Goal: Answer question/provide support: Share knowledge or assist other users

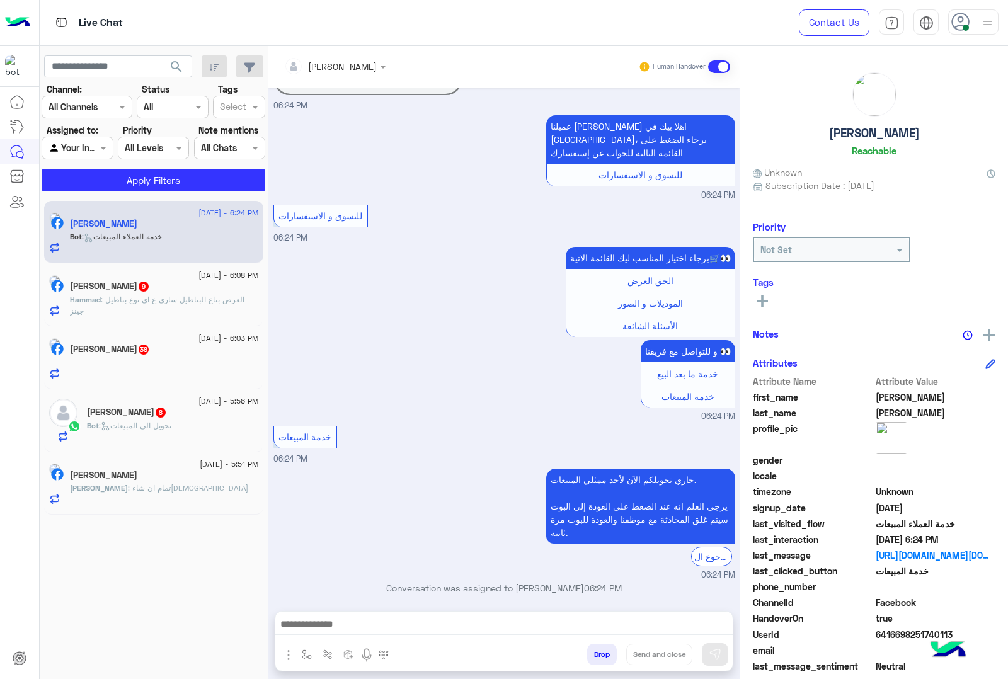
click at [597, 654] on button "Drop" at bounding box center [602, 654] width 30 height 21
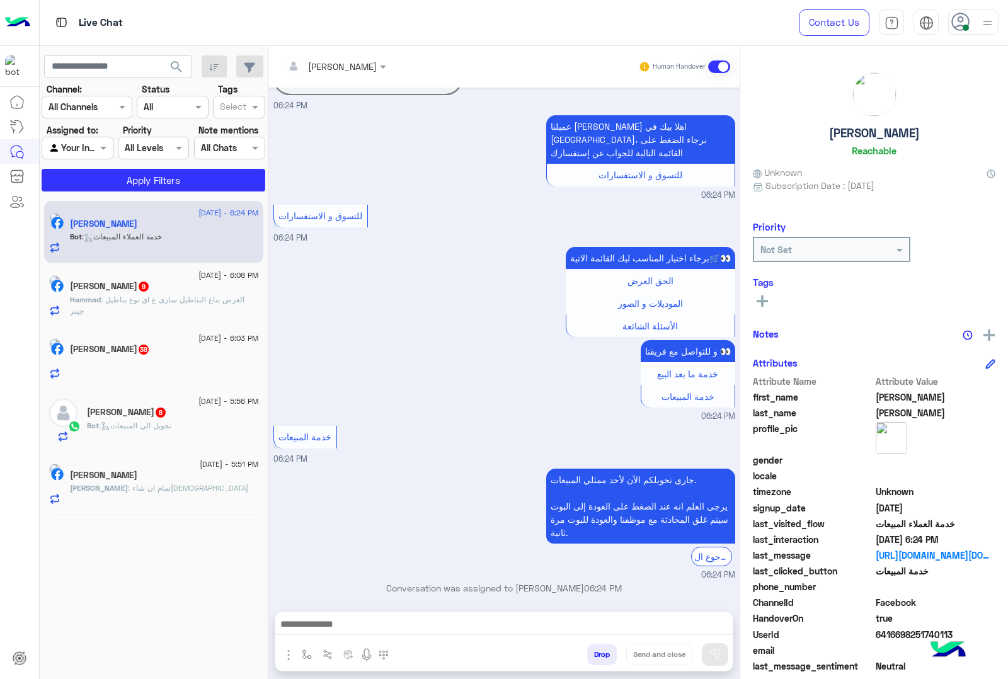
click at [597, 654] on button "Drop" at bounding box center [602, 654] width 30 height 21
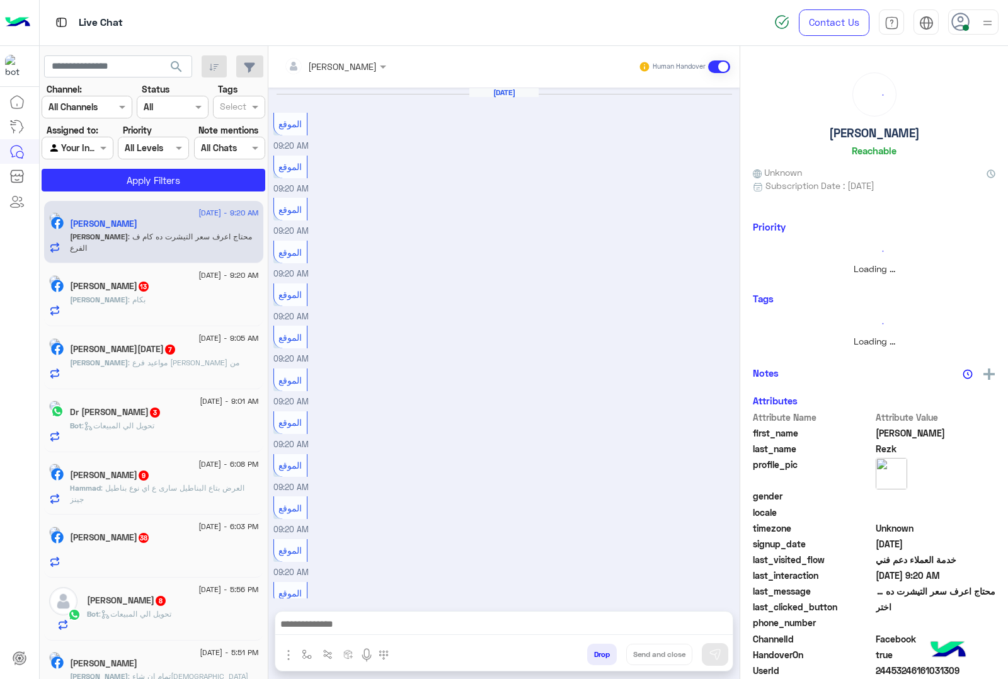
scroll to position [1024, 0]
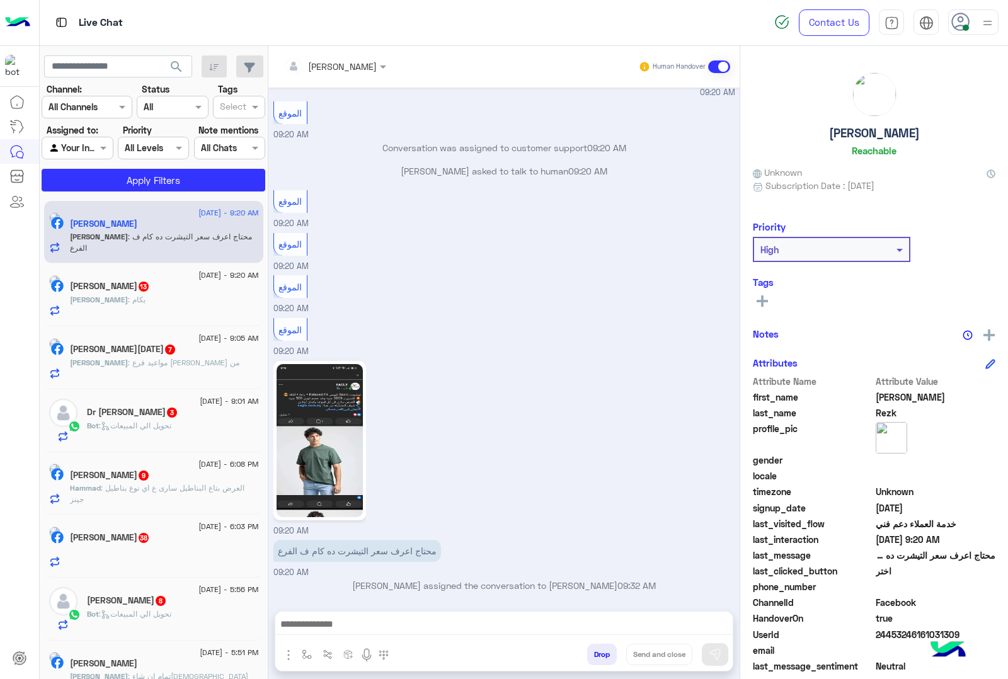
click at [220, 54] on app-inbox-users-filters "search Channel: Channel All Channels Status Channel All Tags Select Assigned to…" at bounding box center [154, 121] width 229 height 151
click at [209, 67] on icon "button" at bounding box center [214, 67] width 10 height 10
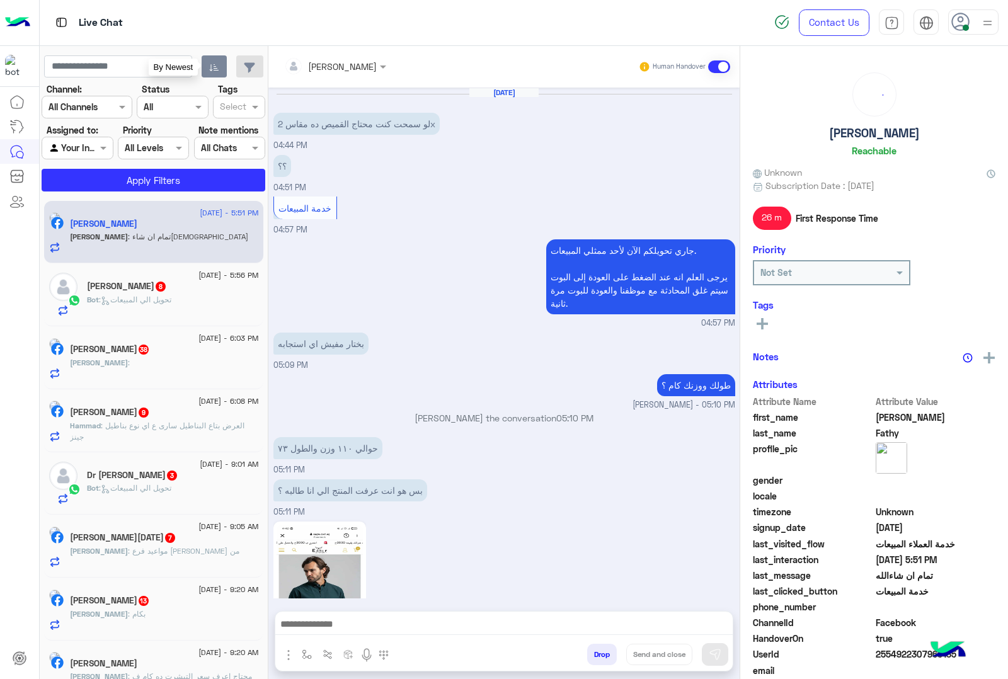
scroll to position [1015, 0]
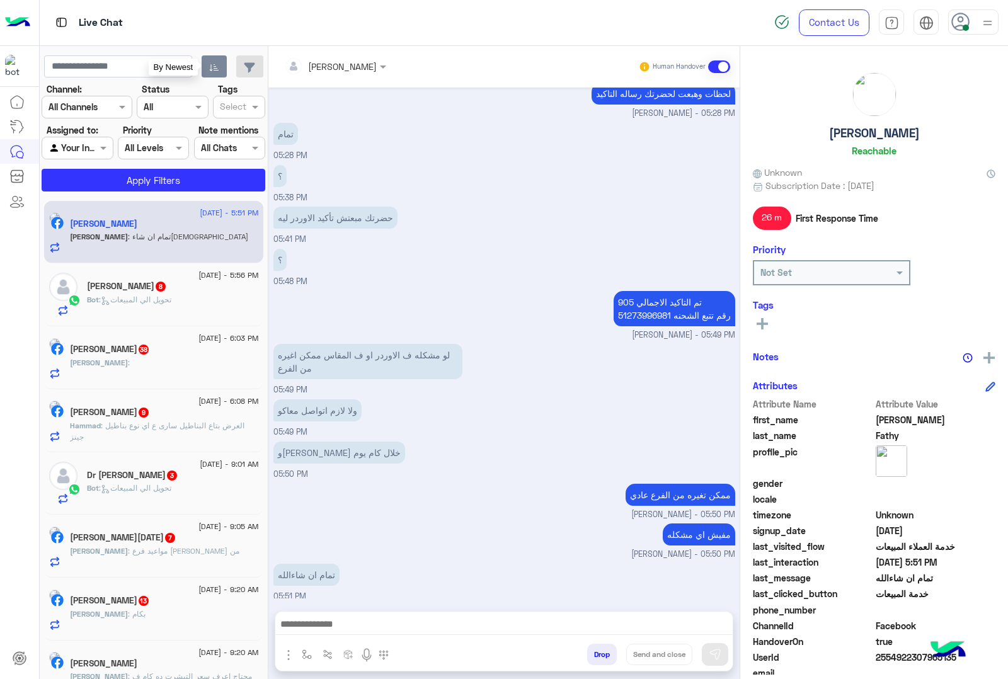
click at [594, 660] on button "Drop" at bounding box center [602, 654] width 30 height 21
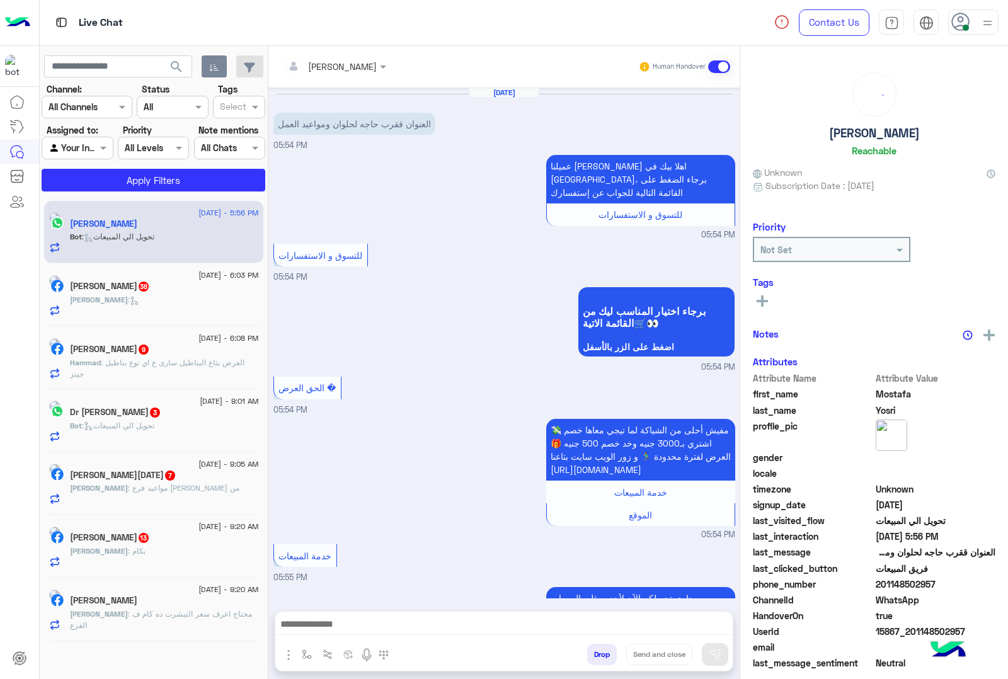
scroll to position [777, 0]
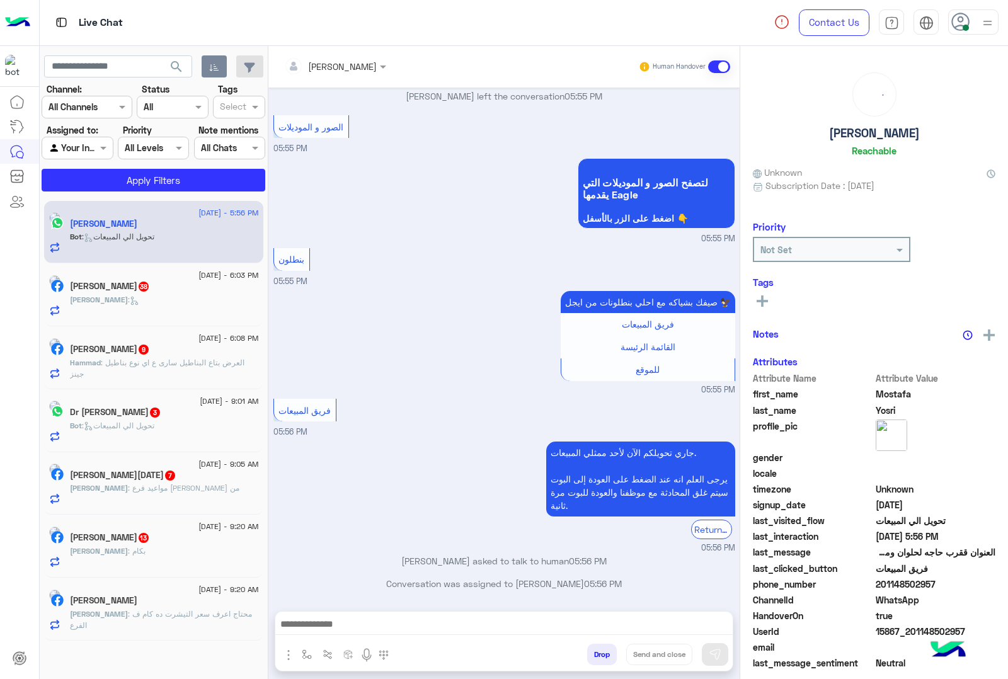
click at [594, 660] on button "Drop" at bounding box center [602, 654] width 30 height 21
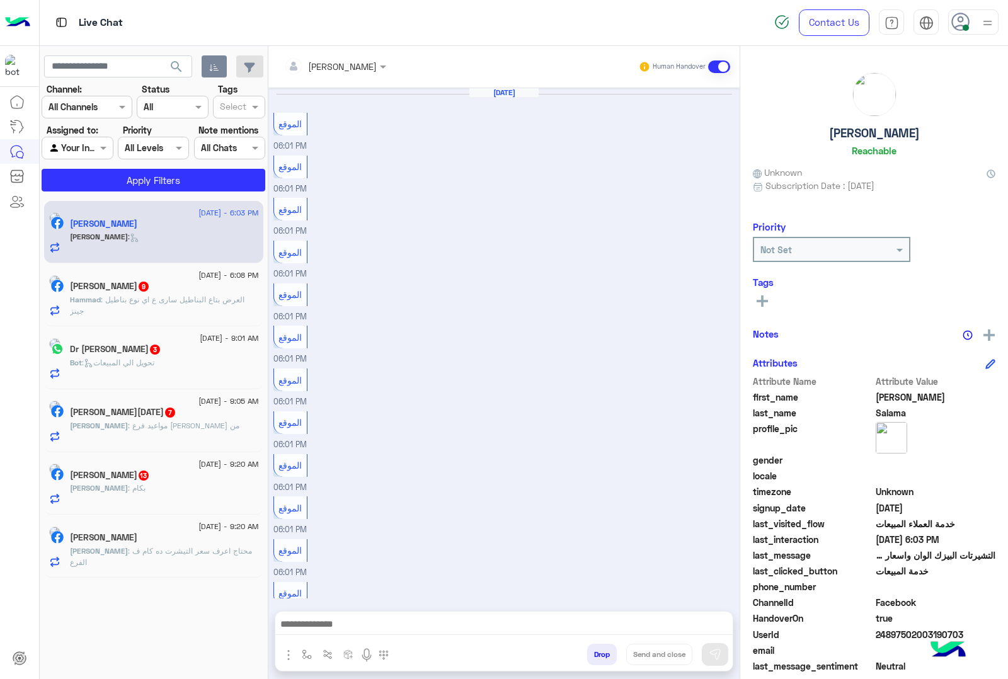
scroll to position [967, 0]
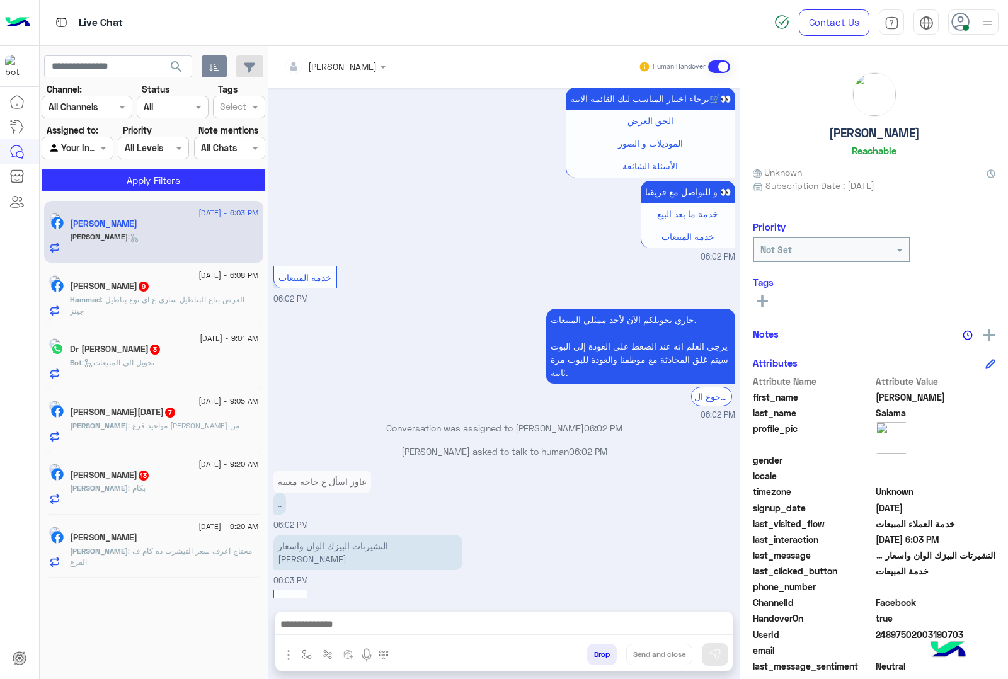
click at [600, 652] on button "Drop" at bounding box center [602, 654] width 30 height 21
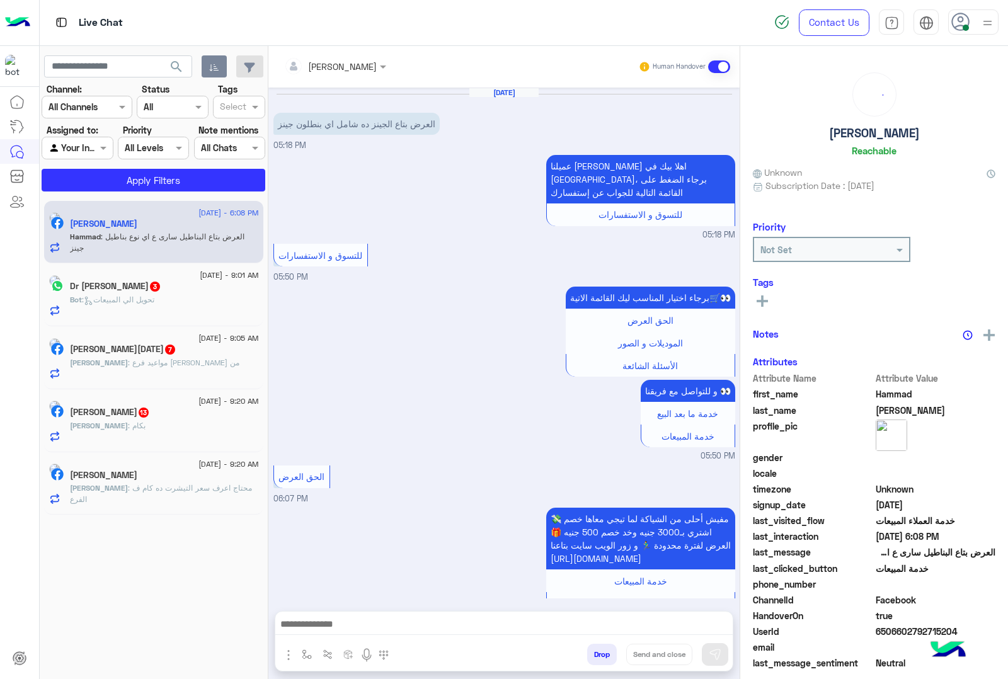
scroll to position [433, 0]
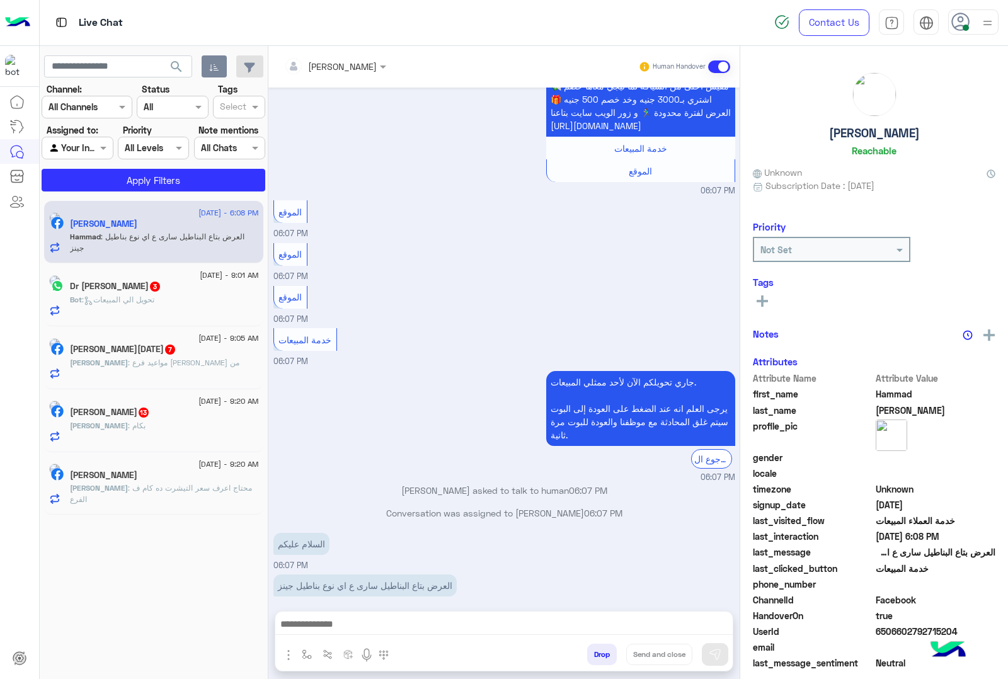
click at [600, 652] on button "Drop" at bounding box center [602, 654] width 30 height 21
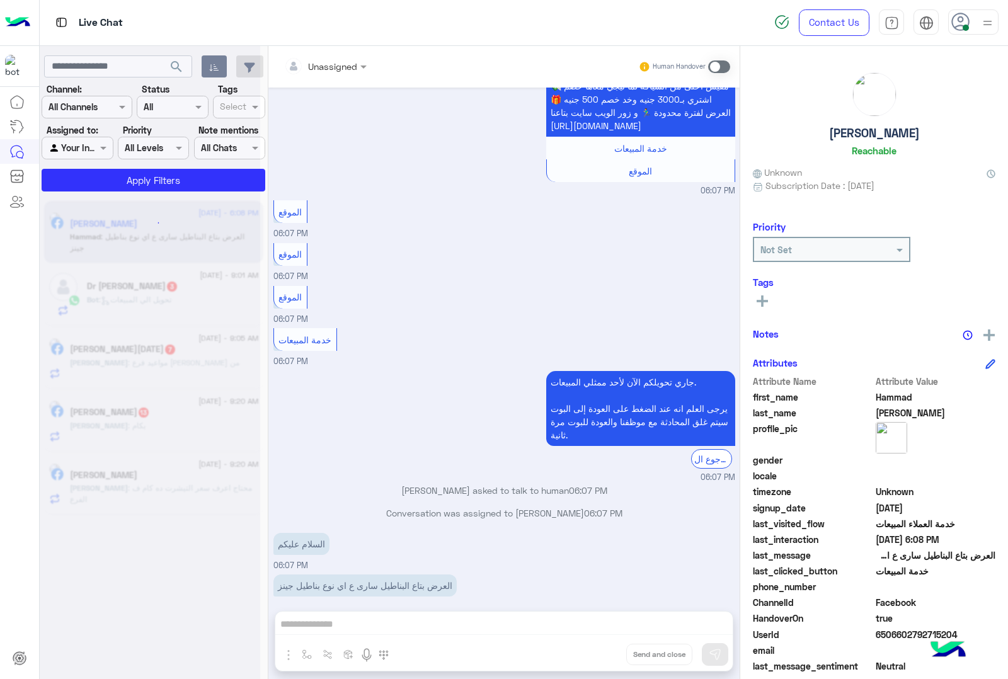
scroll to position [479, 0]
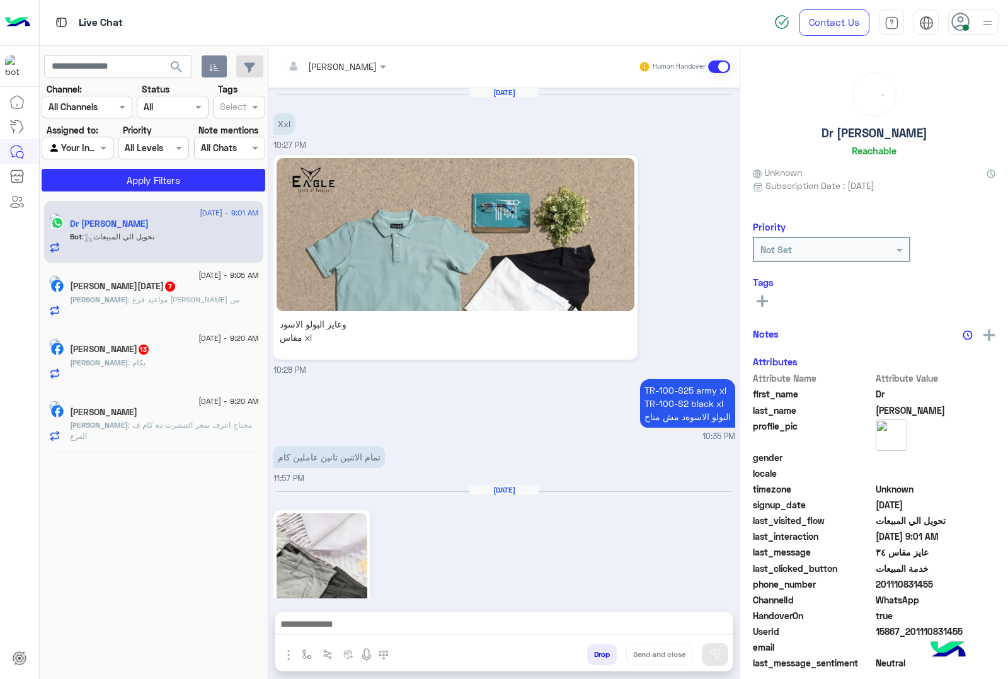
scroll to position [1788, 0]
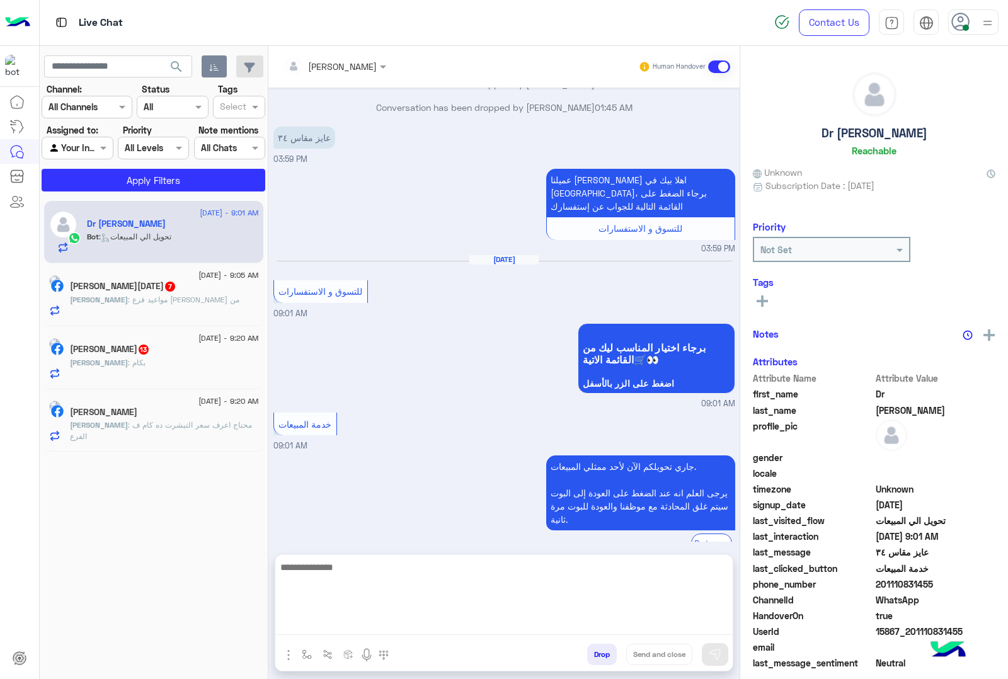
click at [367, 622] on textarea at bounding box center [503, 597] width 457 height 76
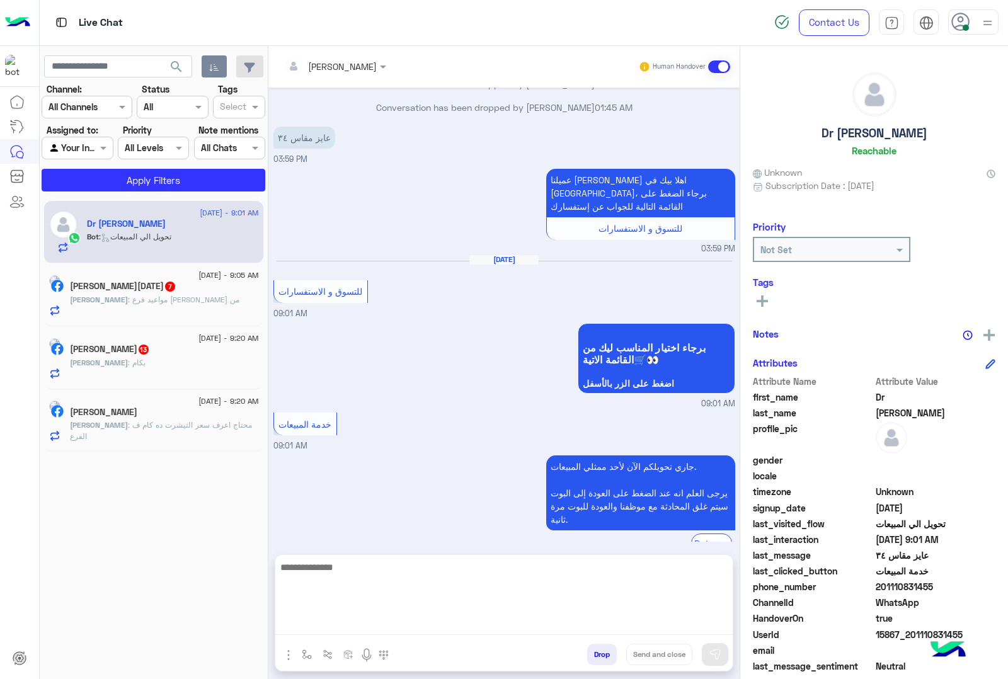
click at [324, 619] on textarea at bounding box center [503, 597] width 457 height 76
paste textarea "**********"
type textarea "**********"
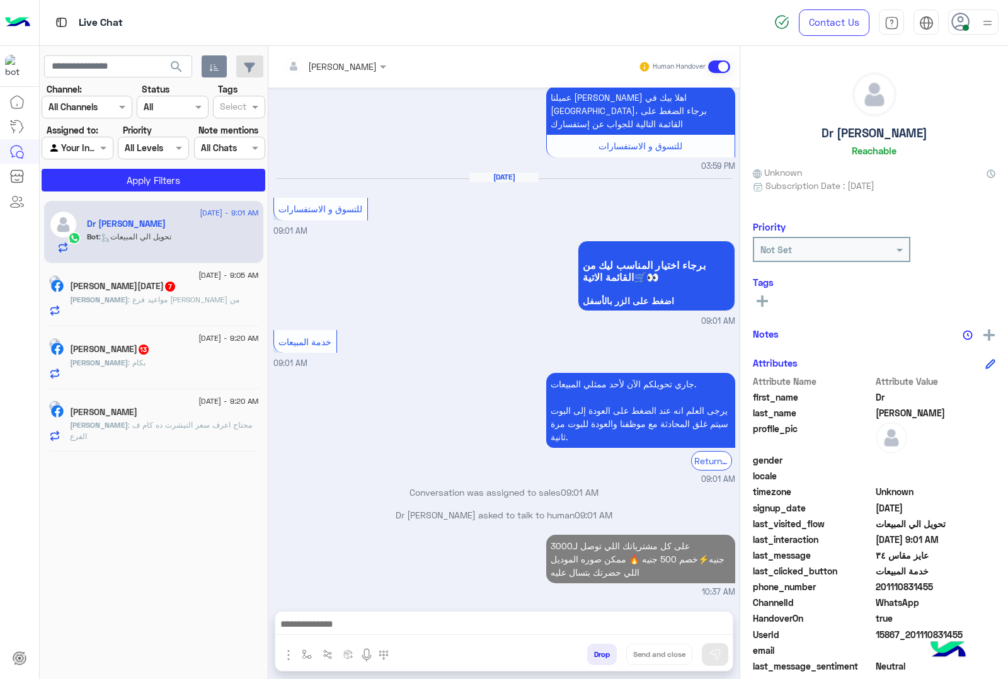
click at [140, 289] on h5 "[PERSON_NAME][DATE] 7" at bounding box center [123, 286] width 106 height 11
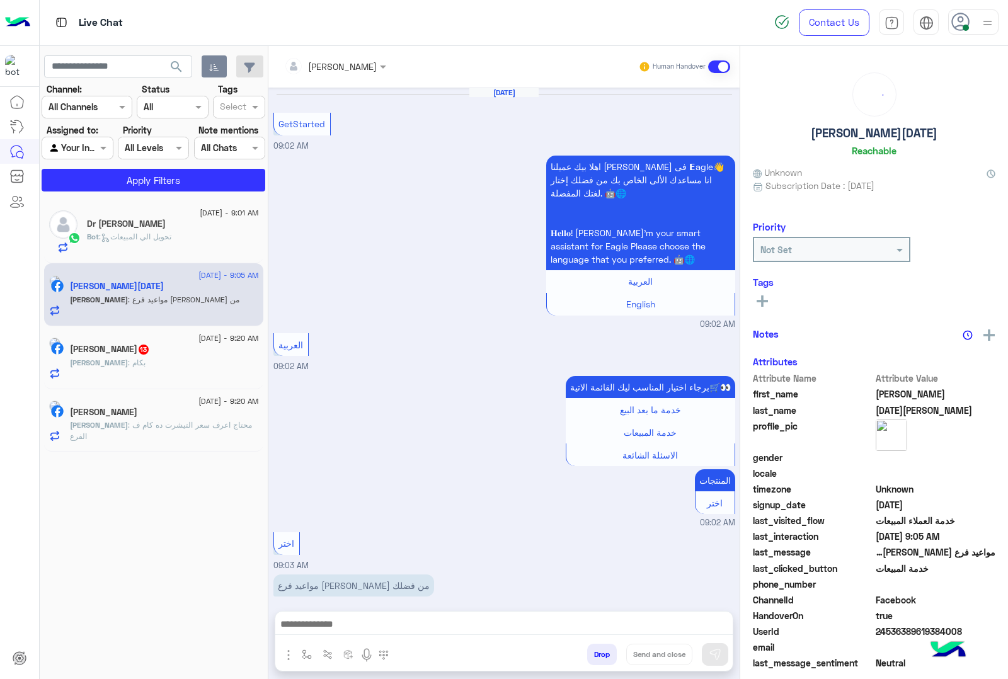
scroll to position [558, 0]
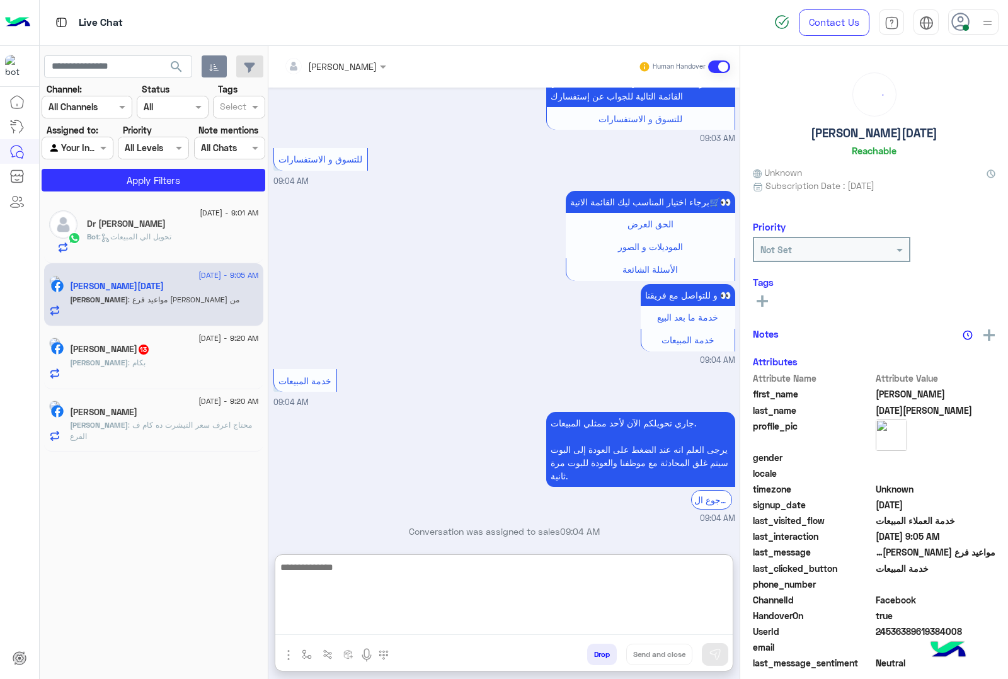
click at [338, 631] on textarea at bounding box center [503, 597] width 457 height 76
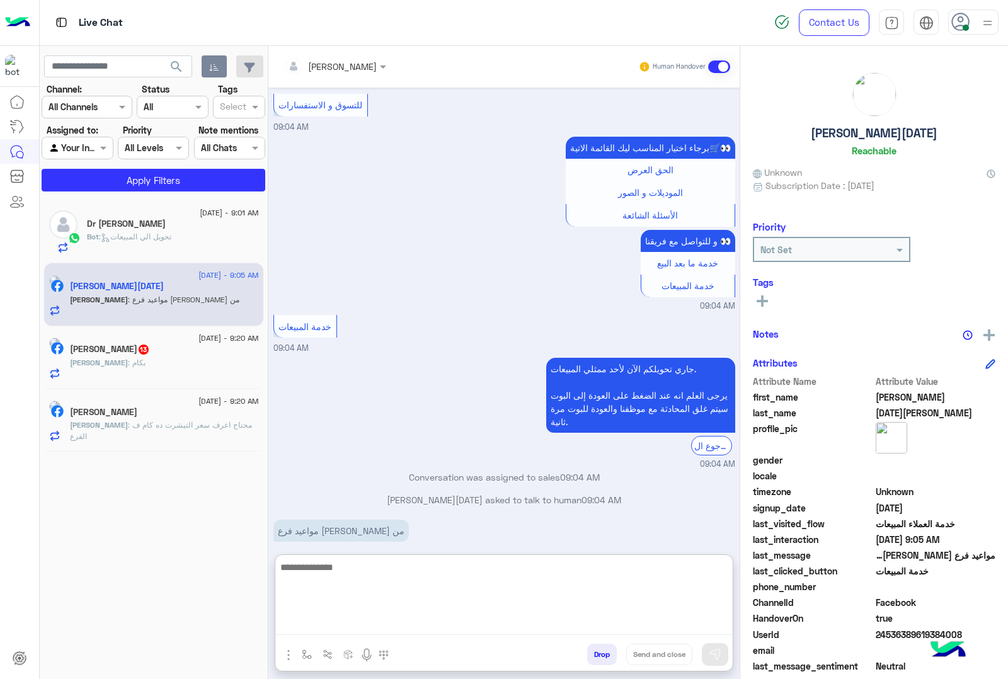
scroll to position [615, 0]
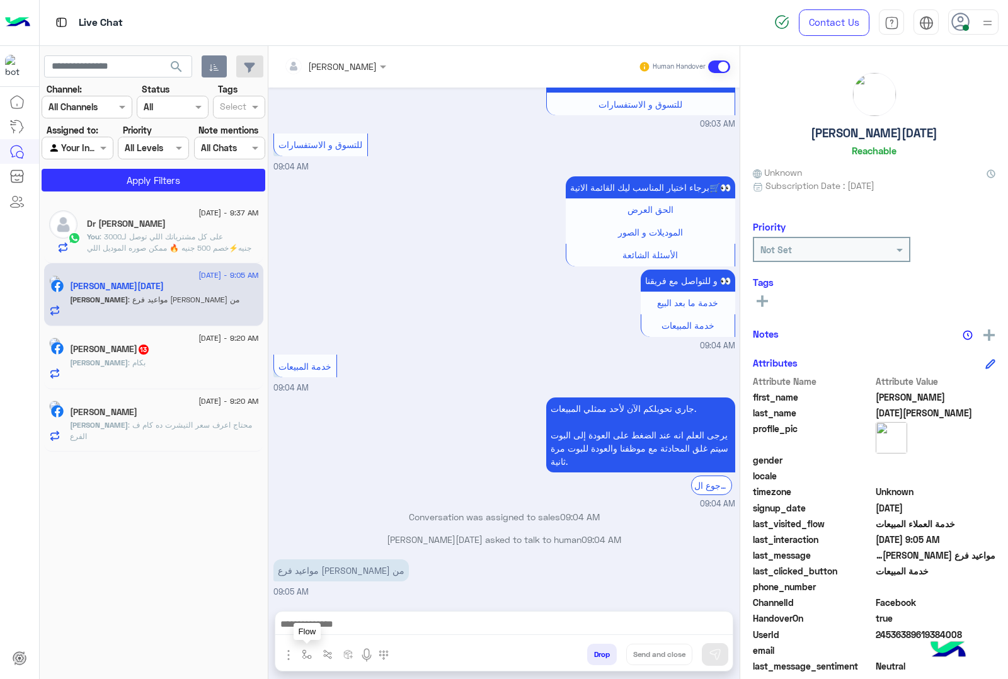
click at [306, 652] on img "button" at bounding box center [307, 654] width 10 height 10
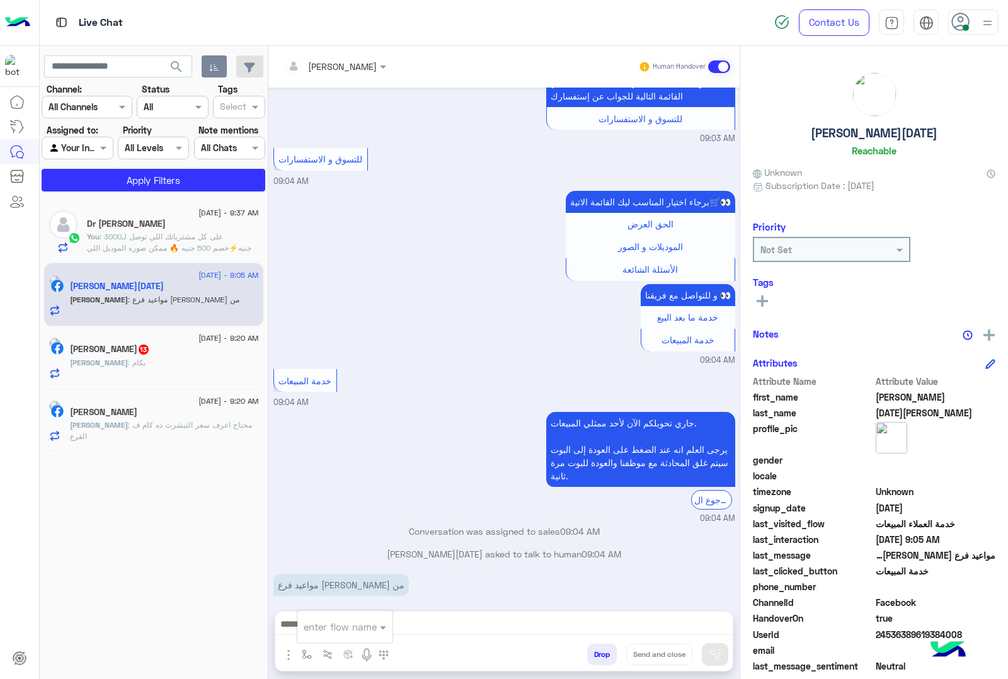
click at [319, 620] on input "text" at bounding box center [330, 627] width 52 height 14
type input "*"
type input "***"
click at [365, 600] on div "مواعيد العمل" at bounding box center [343, 604] width 93 height 25
type textarea "**********"
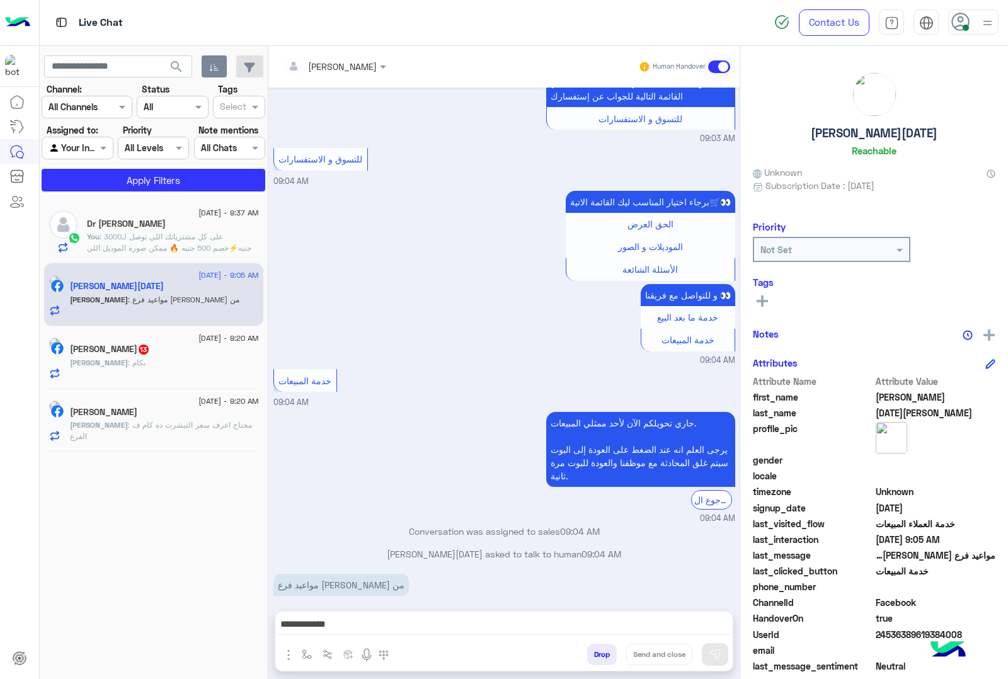
scroll to position [559, 0]
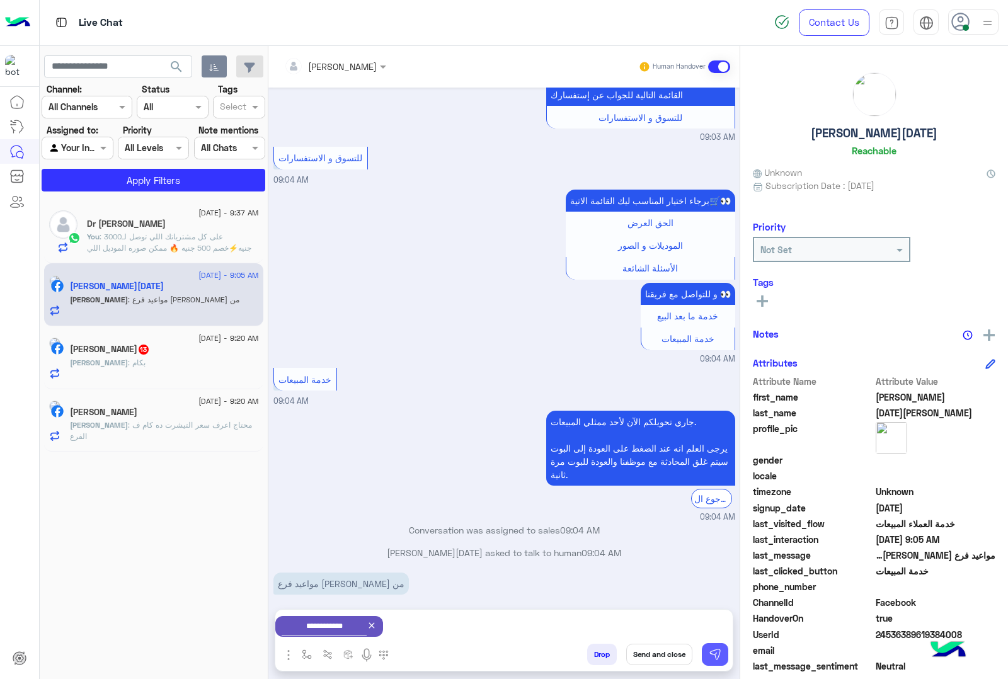
click at [709, 656] on img at bounding box center [715, 654] width 13 height 13
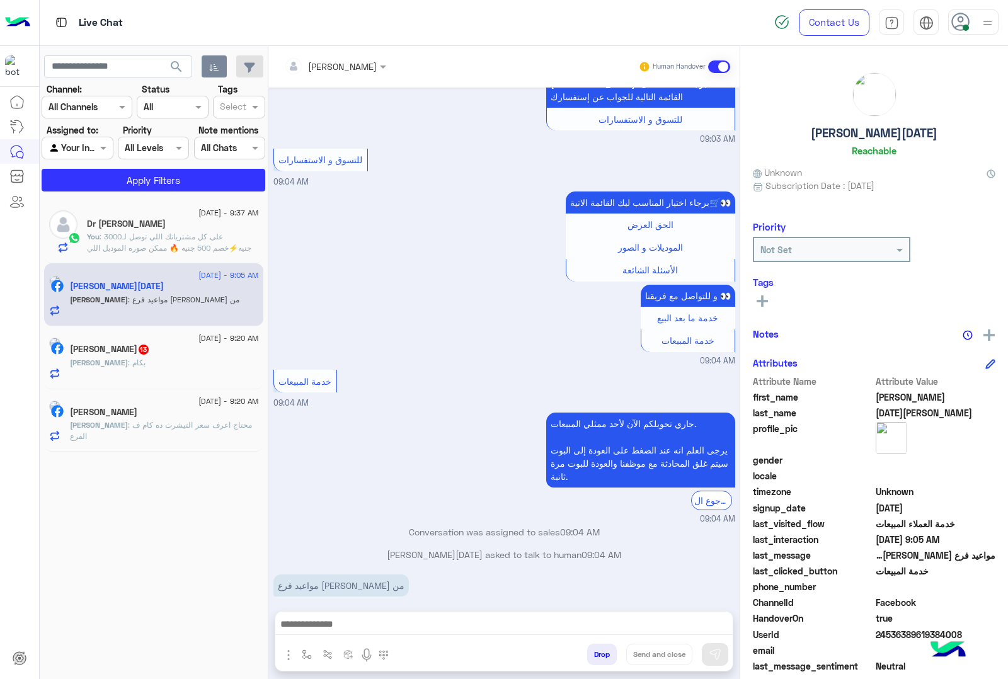
scroll to position [558, 0]
click at [137, 369] on div "[PERSON_NAME] : بكام" at bounding box center [164, 368] width 189 height 22
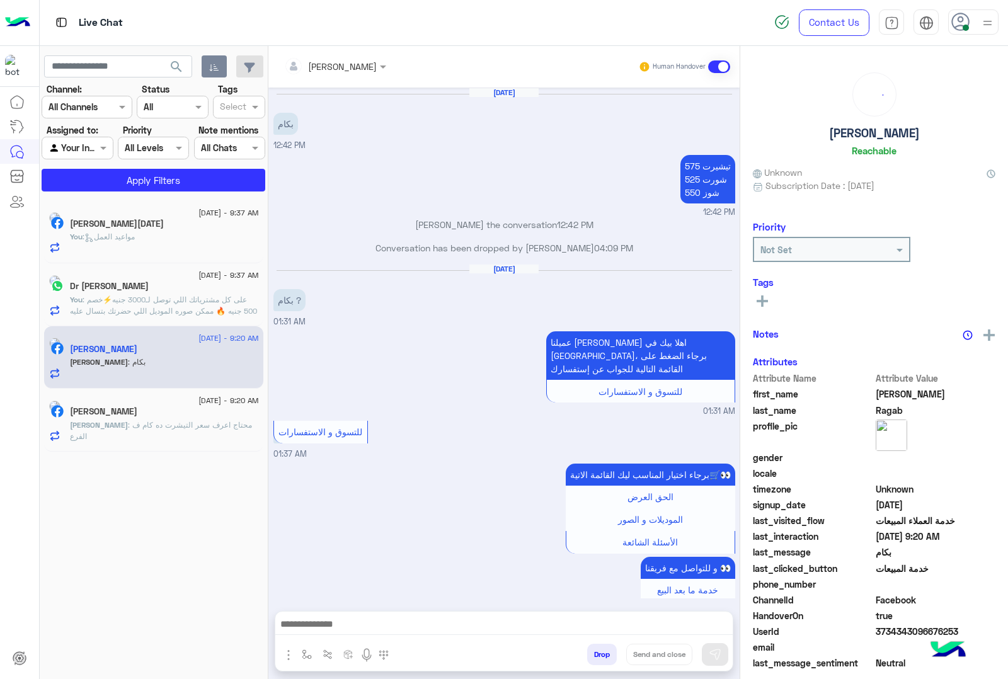
scroll to position [1921, 0]
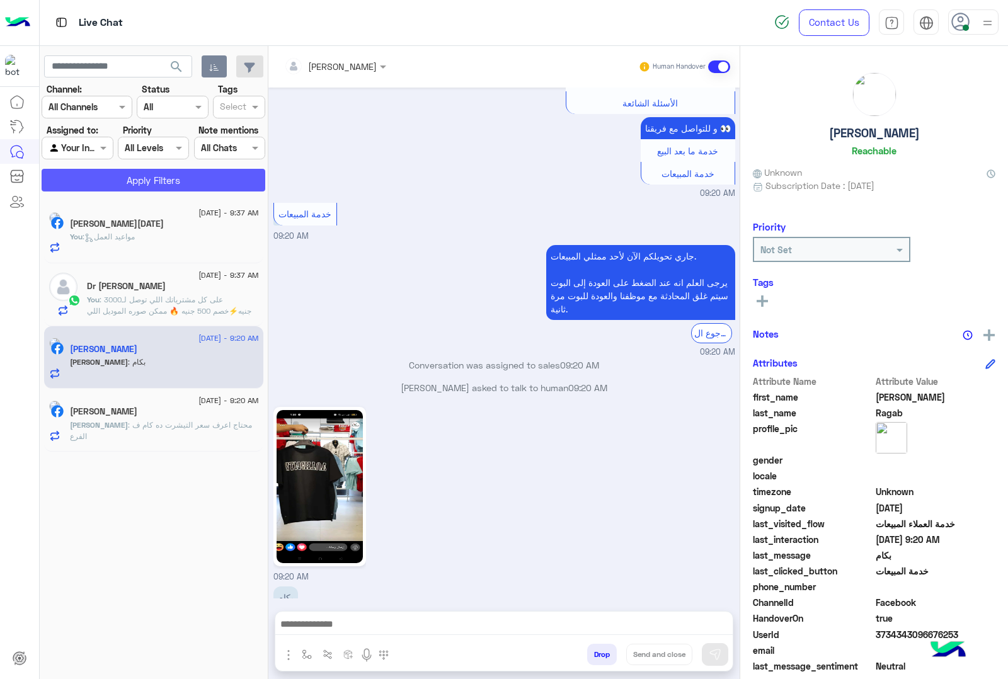
click at [120, 180] on button "Apply Filters" at bounding box center [154, 180] width 224 height 23
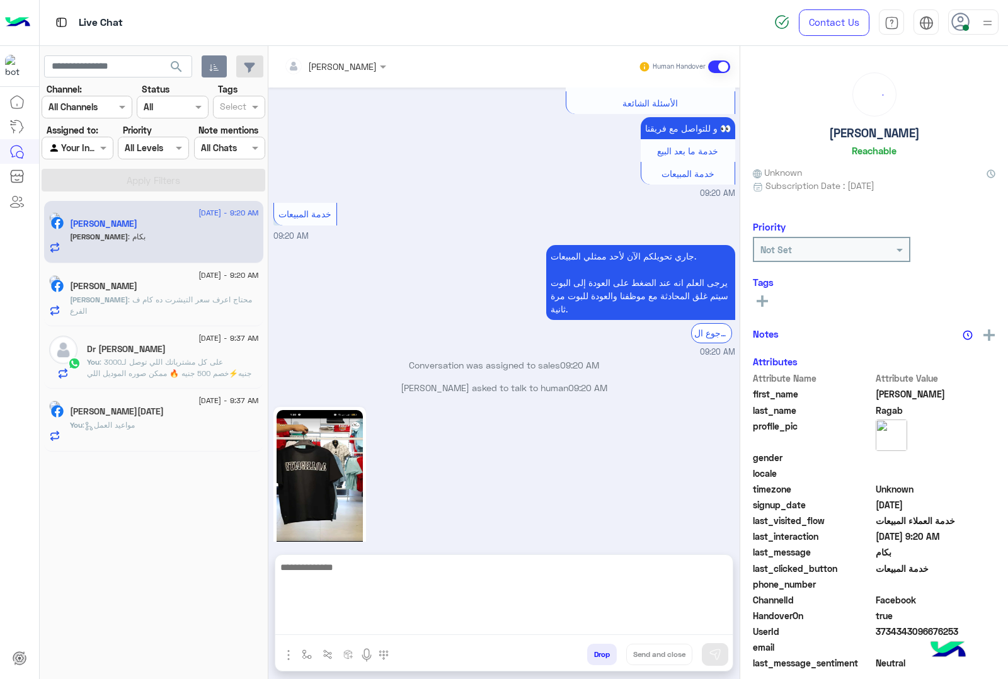
click at [320, 628] on textarea at bounding box center [503, 597] width 457 height 76
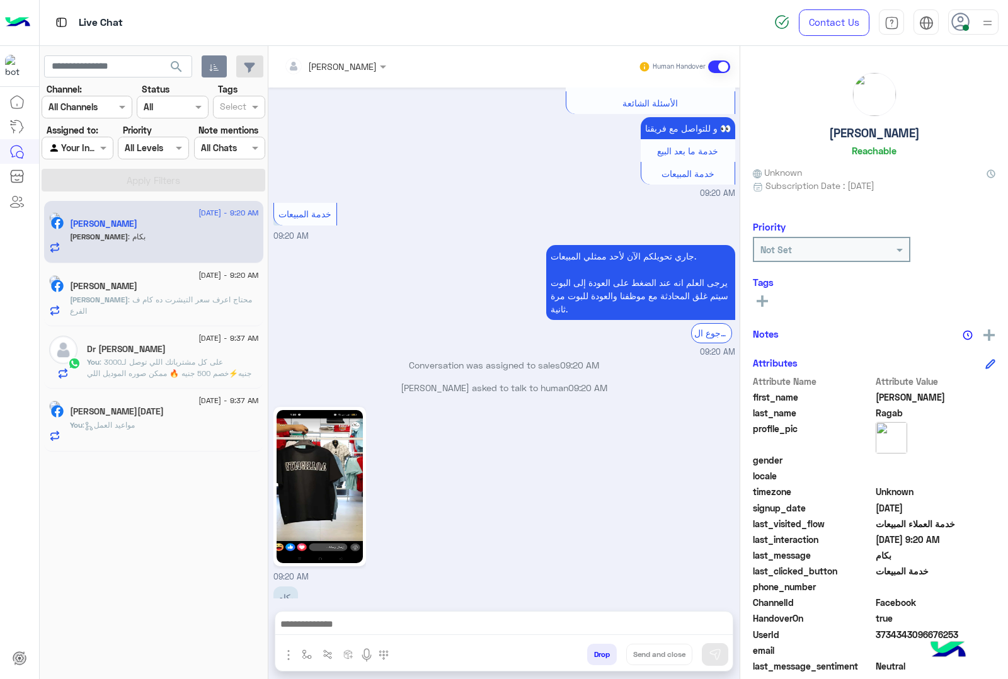
click at [333, 471] on img at bounding box center [320, 486] width 86 height 153
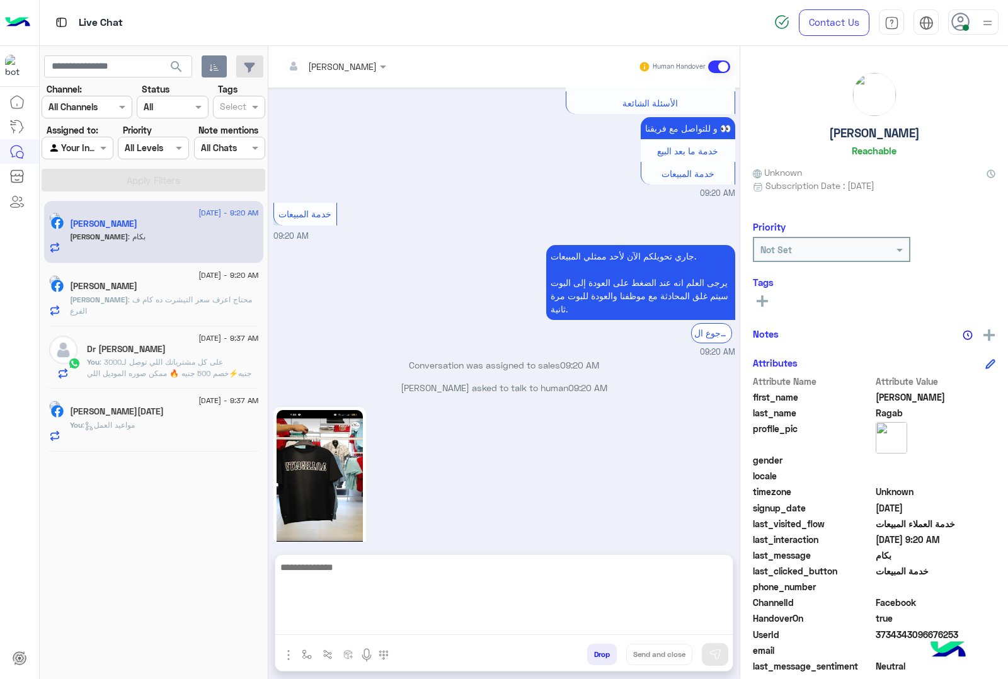
click at [338, 621] on textarea at bounding box center [503, 597] width 457 height 76
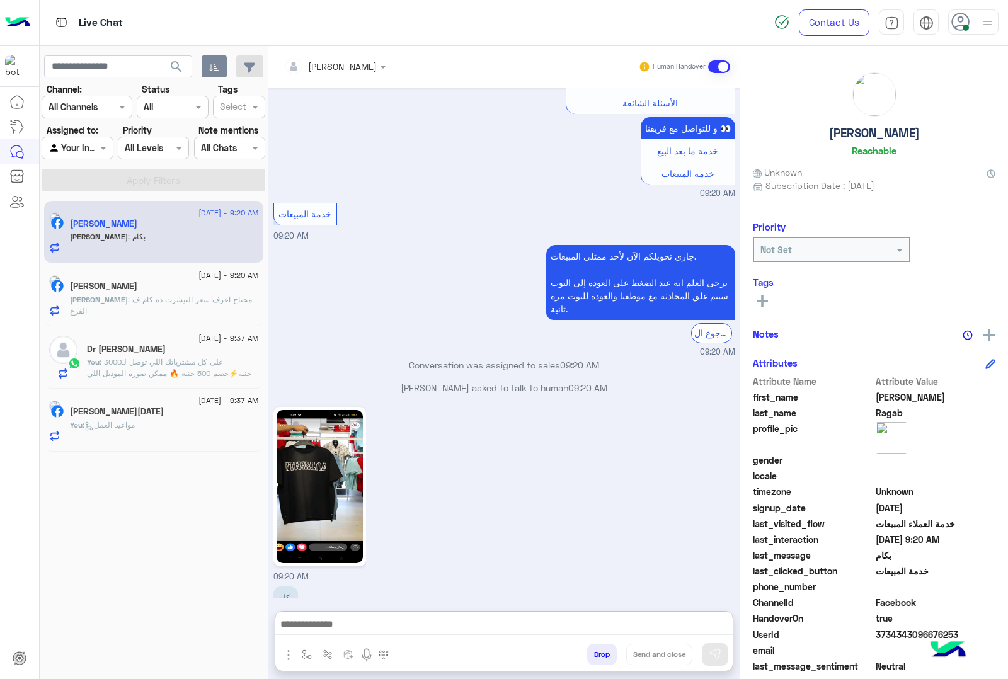
click at [332, 558] on div "[PERSON_NAME] Human Handover [DATE] بكام 12:42 PM تيشيرت 575 شورت 525 شوز 550 1…" at bounding box center [503, 365] width 471 height 638
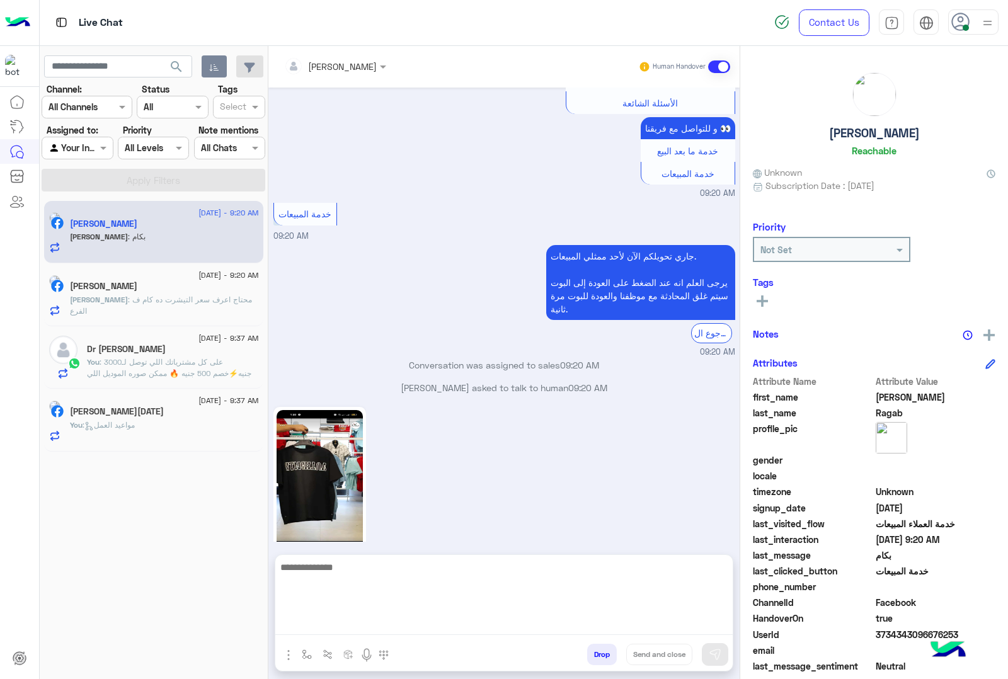
click at [304, 622] on textarea at bounding box center [503, 597] width 457 height 76
type textarea "***"
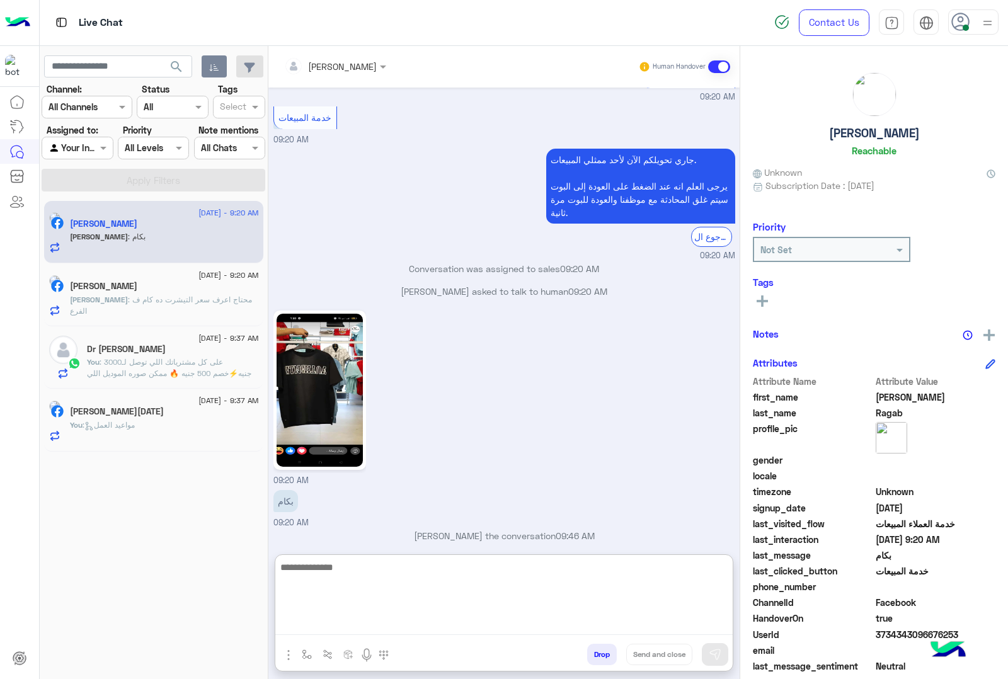
scroll to position [2041, 0]
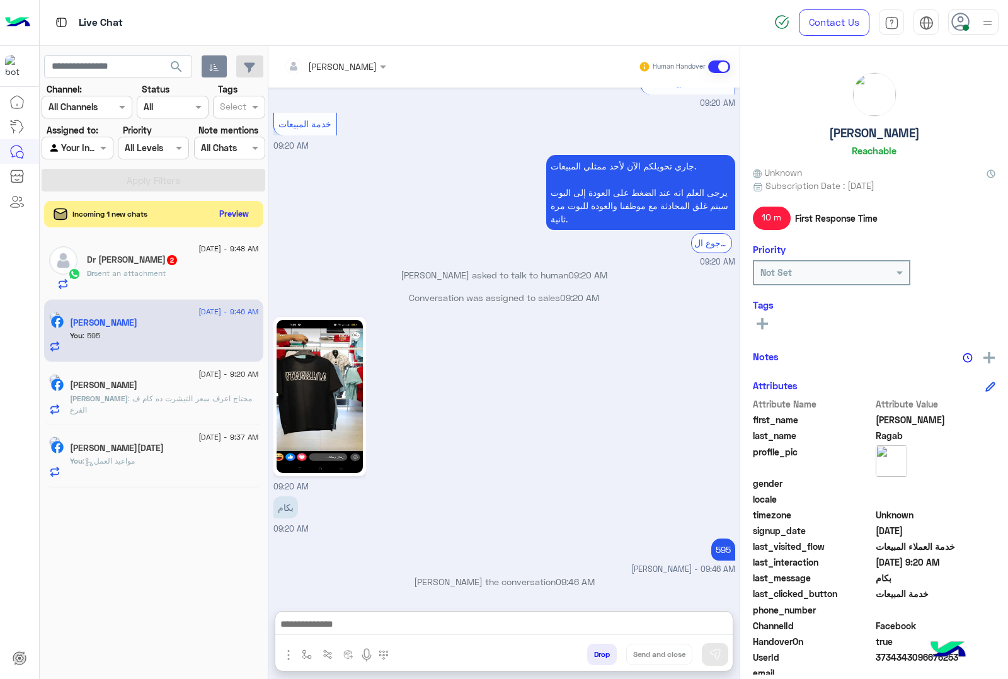
click at [218, 217] on button "Preview" at bounding box center [234, 213] width 39 height 17
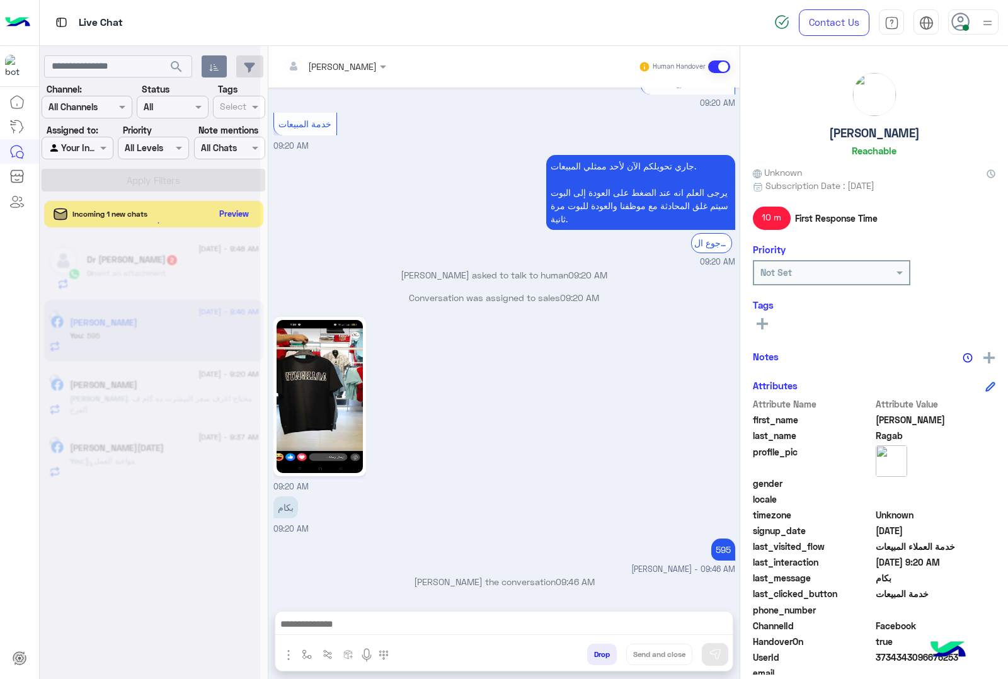
scroll to position [1984, 0]
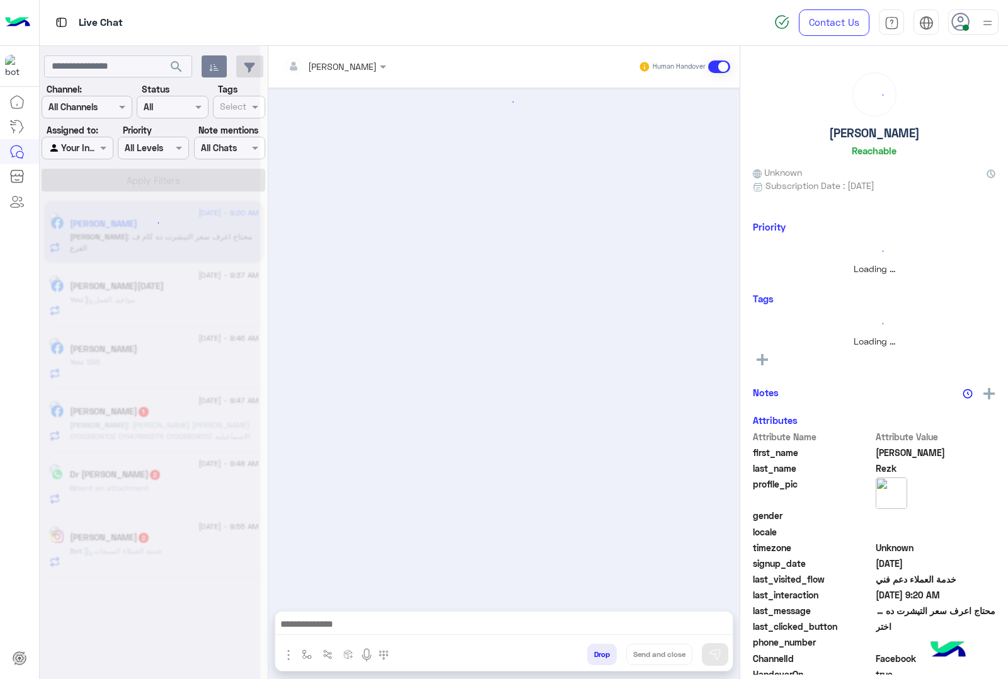
scroll to position [1024, 0]
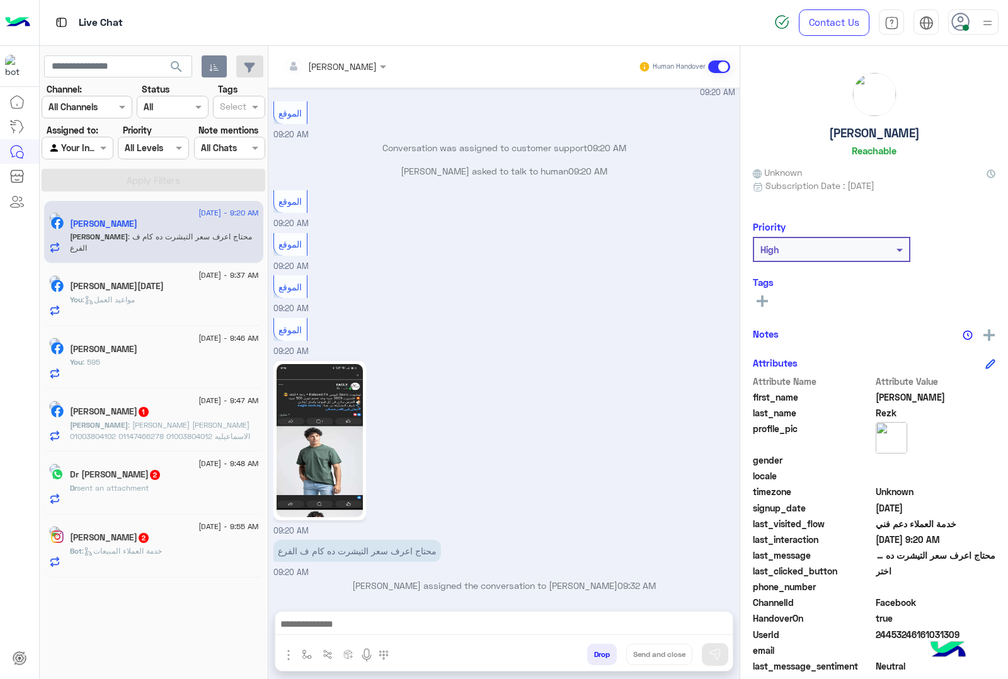
click at [131, 416] on h5 "[PERSON_NAME] 1" at bounding box center [110, 411] width 80 height 11
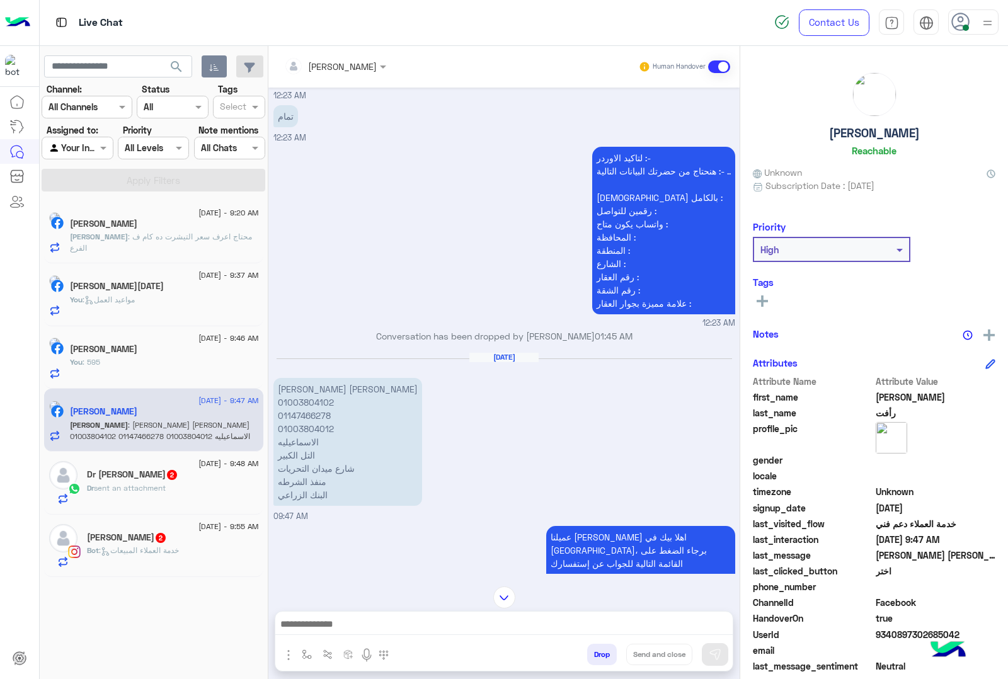
scroll to position [2398, 0]
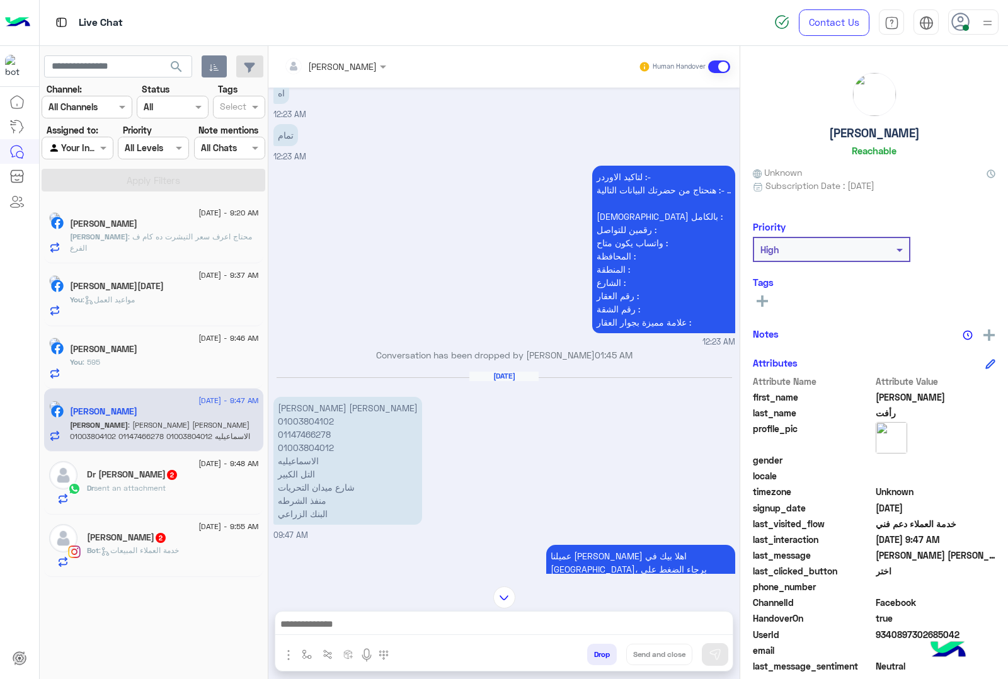
click at [332, 404] on p "[PERSON_NAME] [PERSON_NAME] 01003804102 01147466278 01003804012 الاسماعيليه الت…" at bounding box center [347, 461] width 149 height 128
copy p "[PERSON_NAME] [PERSON_NAME]"
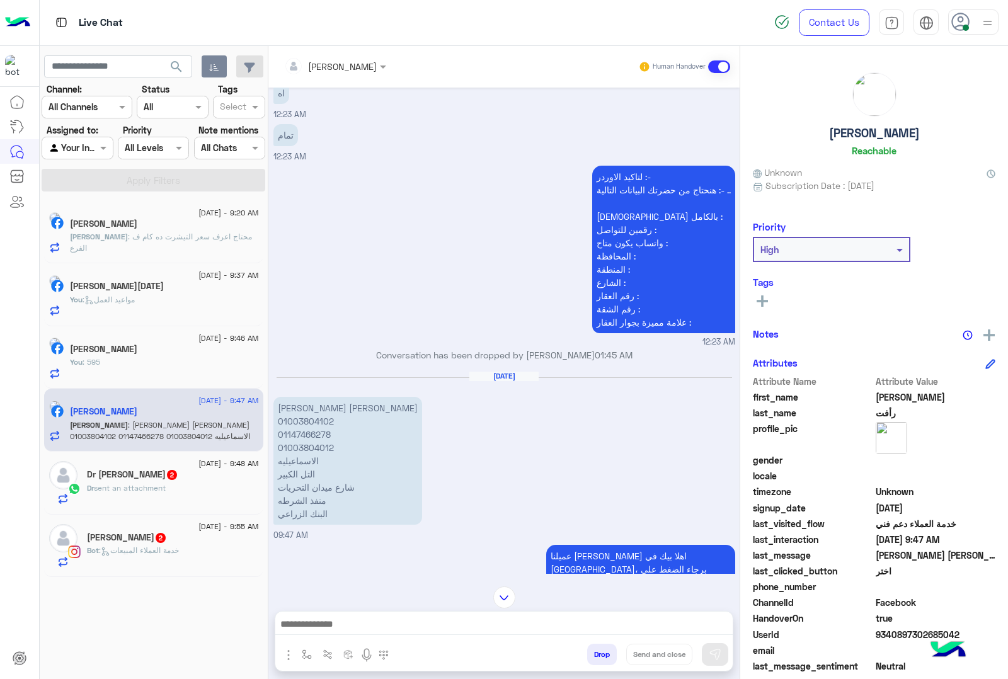
drag, startPoint x: 278, startPoint y: 461, endPoint x: 339, endPoint y: 513, distance: 80.4
click at [338, 513] on p "[PERSON_NAME] [PERSON_NAME] 01003804102 01147466278 01003804012 الاسماعيليه الت…" at bounding box center [347, 461] width 149 height 128
copy p "الاسماعيليه التل الكبير شارع ميدان التحريات منفذ الشرطه البنك الزراعي"
click at [309, 467] on p "[PERSON_NAME] [PERSON_NAME] 01003804102 01147466278 01003804012 الاسماعيليه الت…" at bounding box center [347, 461] width 149 height 128
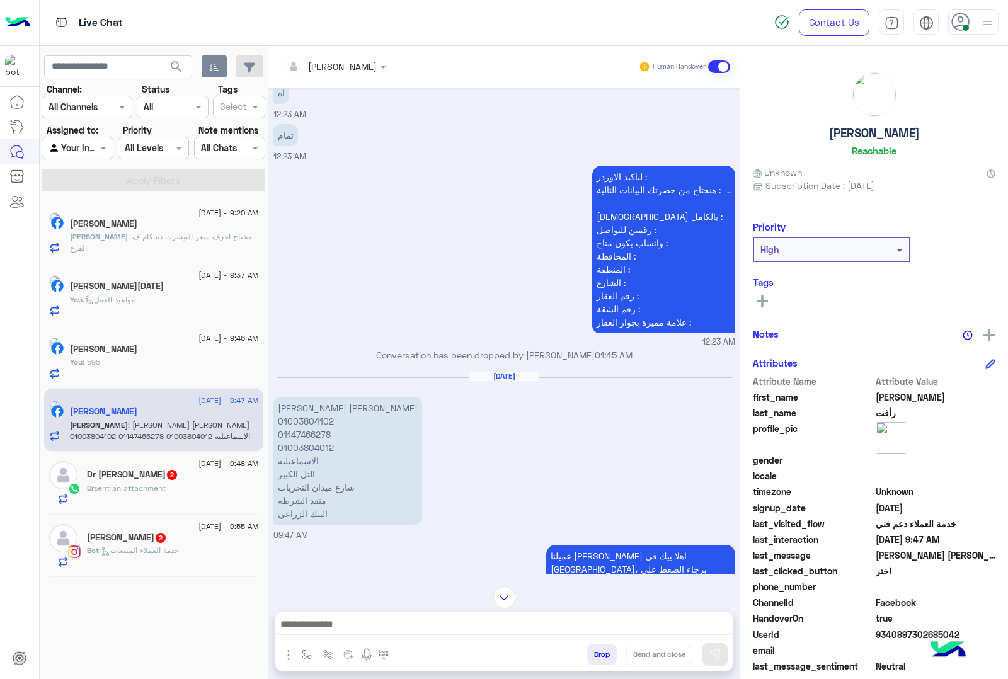
click at [309, 467] on p "[PERSON_NAME] [PERSON_NAME] 01003804102 01147466278 01003804012 الاسماعيليه الت…" at bounding box center [347, 461] width 149 height 128
click at [387, 534] on div "[DATE] [PERSON_NAME] [PERSON_NAME] 01003804102 01147466278 01003804012 الاسماعي…" at bounding box center [504, 456] width 462 height 170
drag, startPoint x: 278, startPoint y: 468, endPoint x: 324, endPoint y: 512, distance: 63.7
click at [324, 512] on p "[PERSON_NAME] [PERSON_NAME] 01003804102 01147466278 01003804012 الاسماعيليه الت…" at bounding box center [347, 461] width 149 height 128
copy p "التل الكبير شارع ميدان التحريات منفذ الشرطه البنك الزراعي"
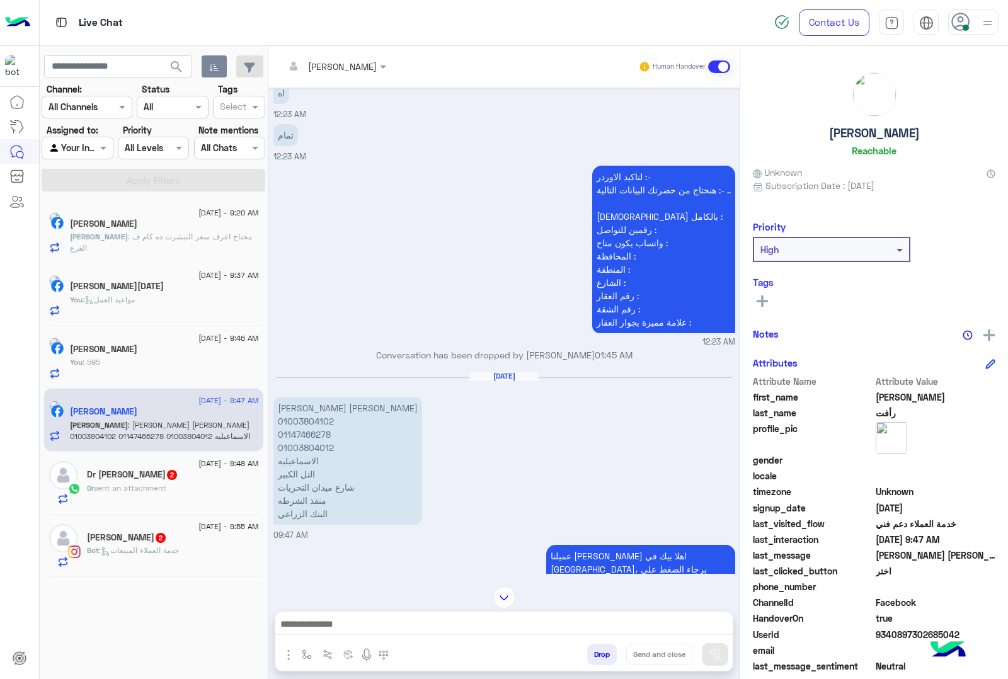
click at [304, 484] on p "[PERSON_NAME] [PERSON_NAME] 01003804102 01147466278 01003804012 الاسماعيليه الت…" at bounding box center [347, 461] width 149 height 128
click at [312, 496] on p "[PERSON_NAME] [PERSON_NAME] 01003804102 01147466278 01003804012 الاسماعيليه الت…" at bounding box center [347, 461] width 149 height 128
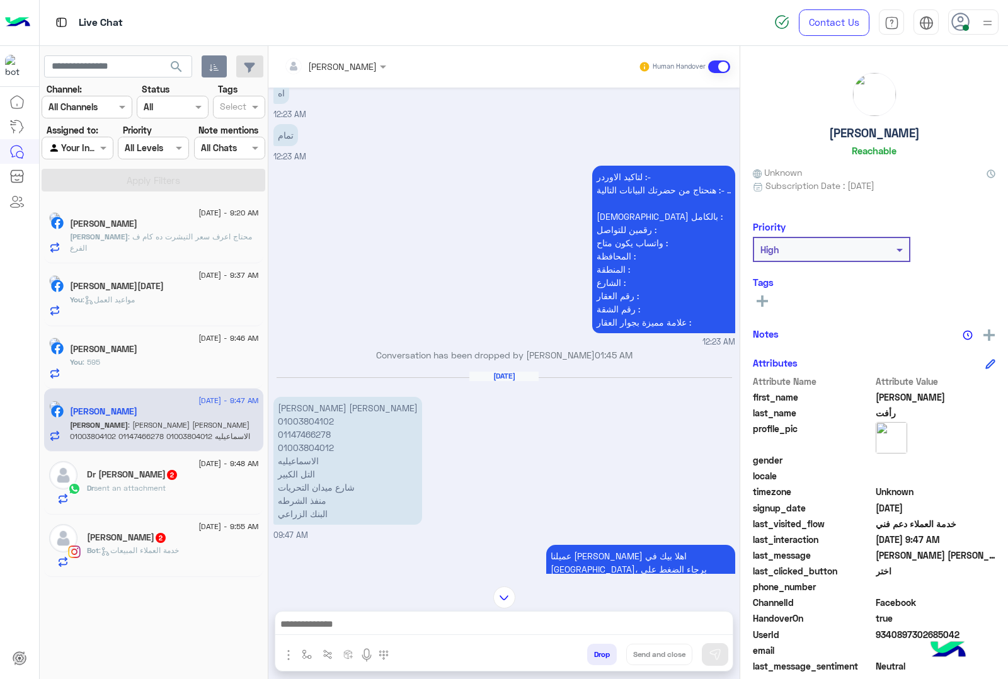
click at [312, 496] on p "[PERSON_NAME] [PERSON_NAME] 01003804102 01147466278 01003804012 الاسماعيليه الت…" at bounding box center [347, 461] width 149 height 128
copy p "منفذ الشرطه"
click at [289, 513] on p "[PERSON_NAME] [PERSON_NAME] 01003804102 01147466278 01003804012 الاسماعيليه الت…" at bounding box center [347, 461] width 149 height 128
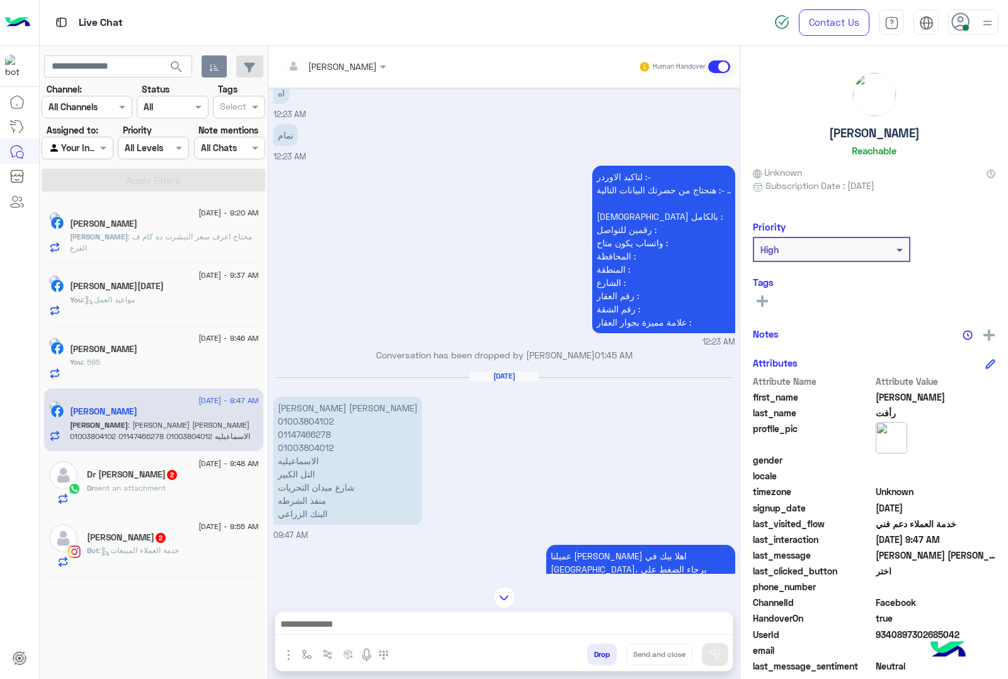
copy app-message "البنك الزراعي"
click at [306, 420] on p "[PERSON_NAME] [PERSON_NAME] 01003804102 01147466278 01003804012 الاسماعيليه الت…" at bounding box center [347, 461] width 149 height 128
copy p "01003804102"
click at [297, 425] on p "[PERSON_NAME] [PERSON_NAME] 01003804102 01147466278 01003804012 الاسماعيليه الت…" at bounding box center [347, 461] width 149 height 128
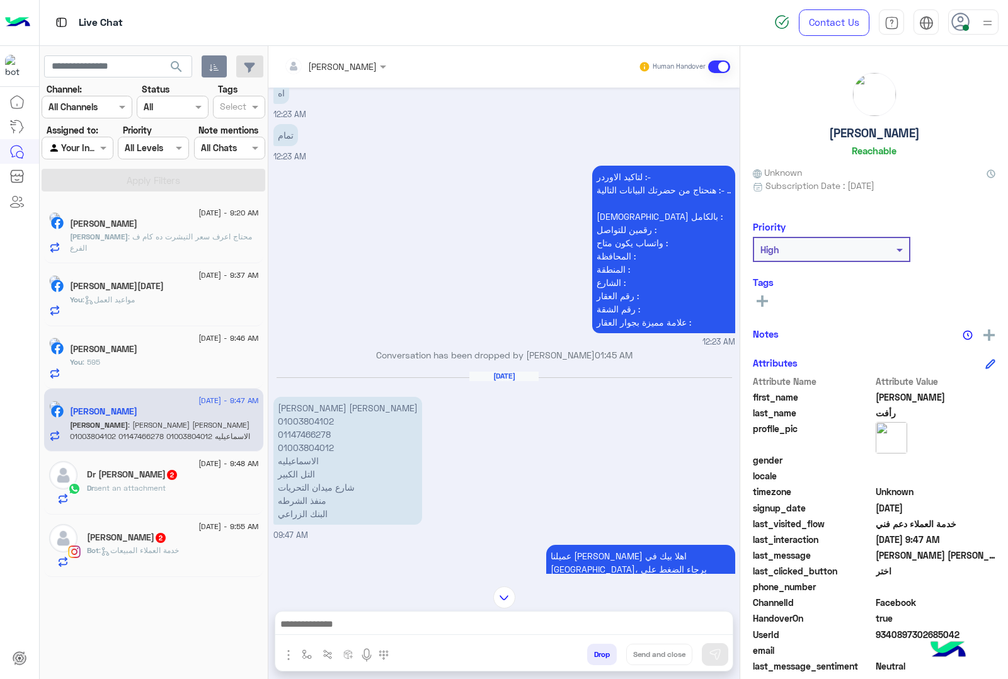
click at [297, 425] on p "[PERSON_NAME] [PERSON_NAME] 01003804102 01147466278 01003804012 الاسماعيليه الت…" at bounding box center [347, 461] width 149 height 128
copy p "01147466278"
click at [517, 505] on div "[DATE] [PERSON_NAME] [PERSON_NAME] 01003804102 01147466278 01003804012 الاسماعي…" at bounding box center [504, 456] width 462 height 170
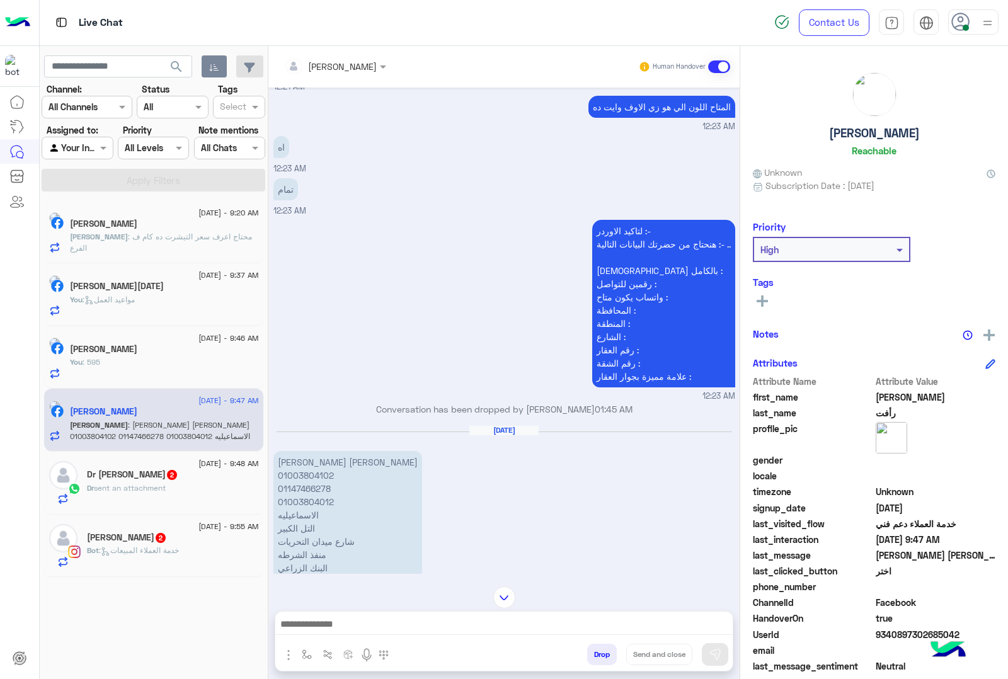
scroll to position [2319, 0]
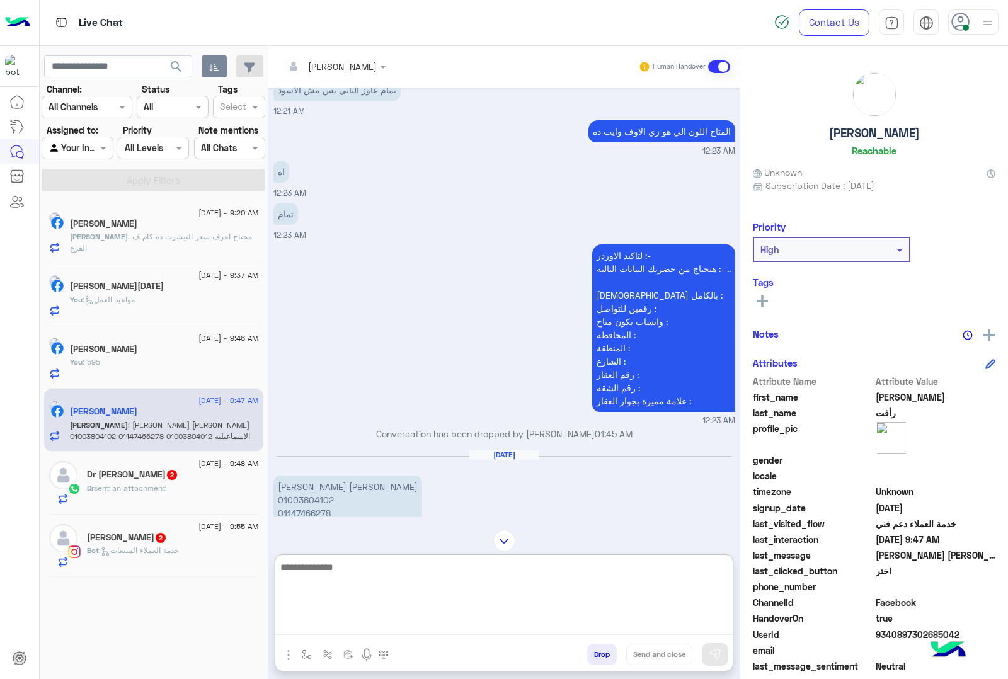
click at [354, 627] on textarea at bounding box center [503, 597] width 457 height 76
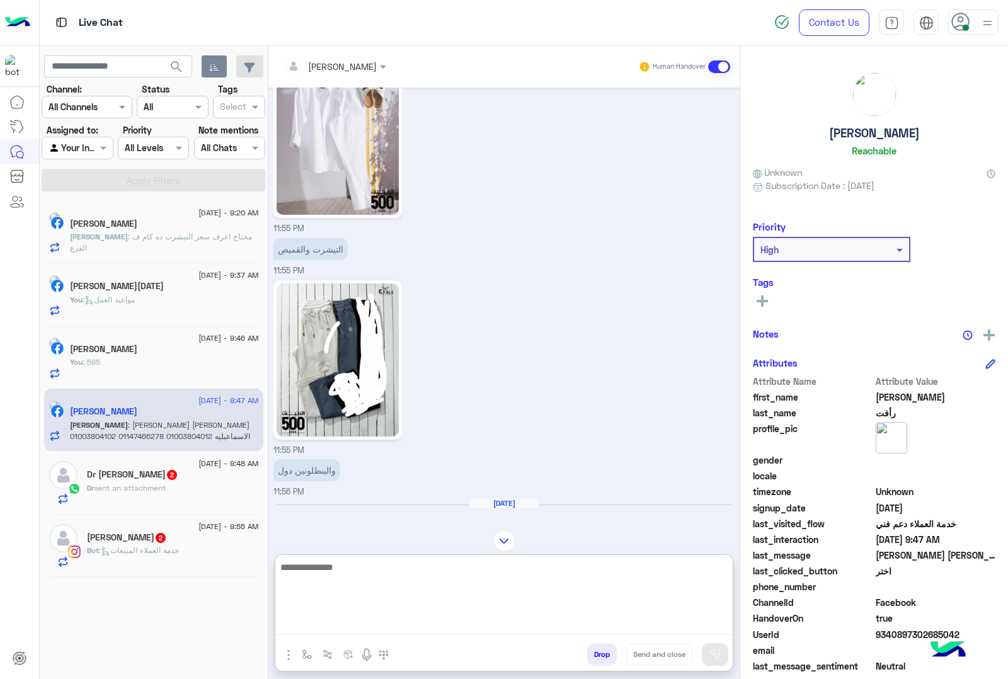
scroll to position [1689, 0]
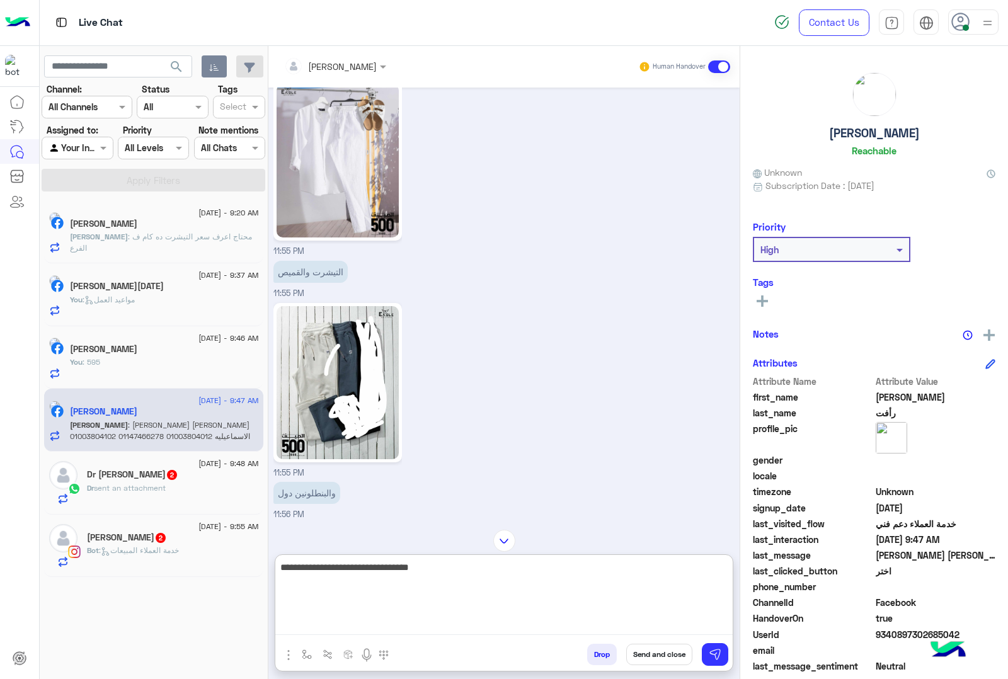
click at [617, 568] on textarea "**********" at bounding box center [503, 597] width 457 height 76
click at [549, 568] on textarea "**********" at bounding box center [503, 597] width 457 height 76
type textarea "**********"
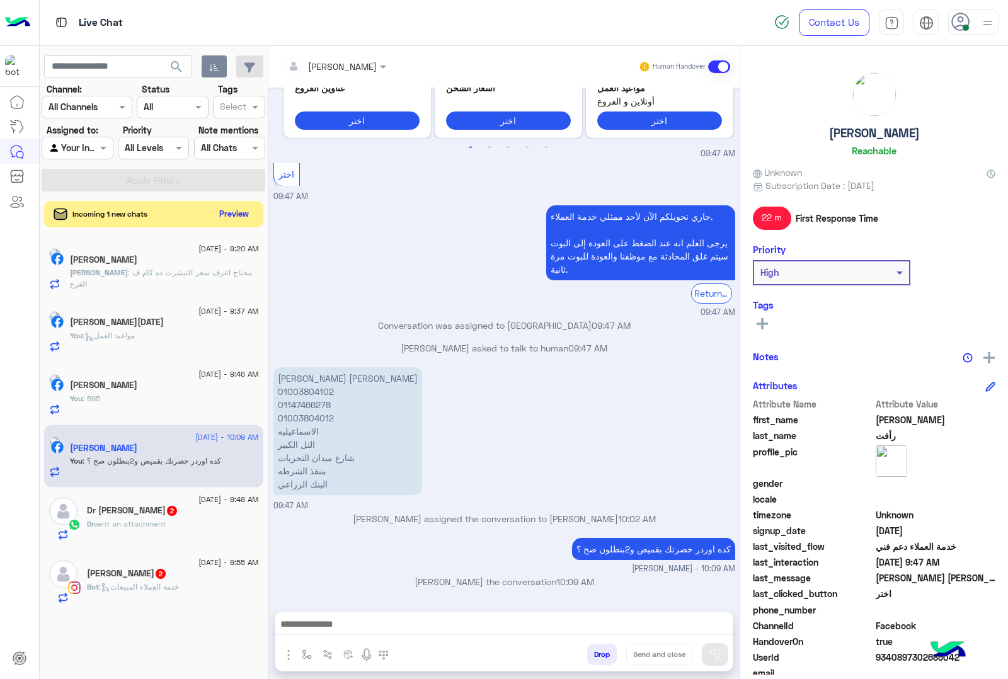
scroll to position [3400, 0]
click at [252, 212] on button "Preview" at bounding box center [234, 213] width 39 height 17
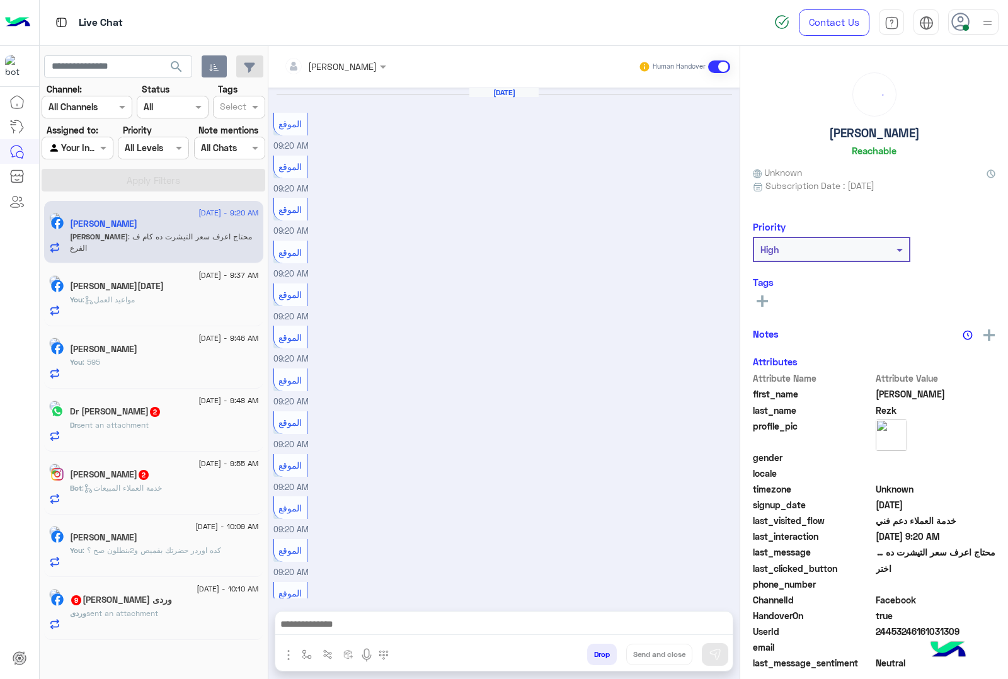
scroll to position [1024, 0]
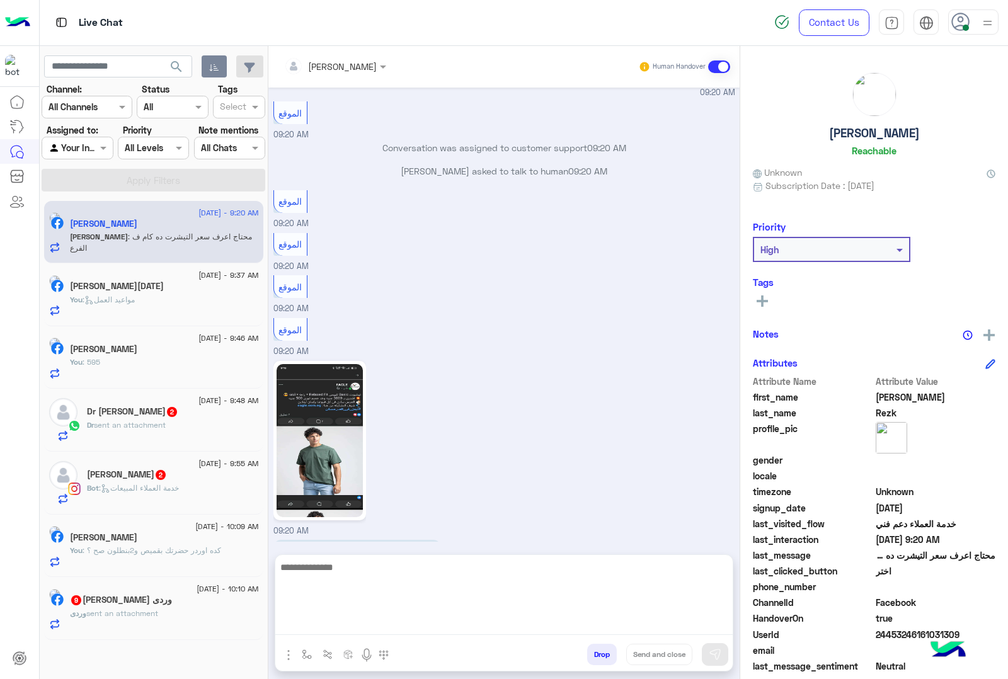
click at [336, 627] on textarea at bounding box center [503, 597] width 457 height 76
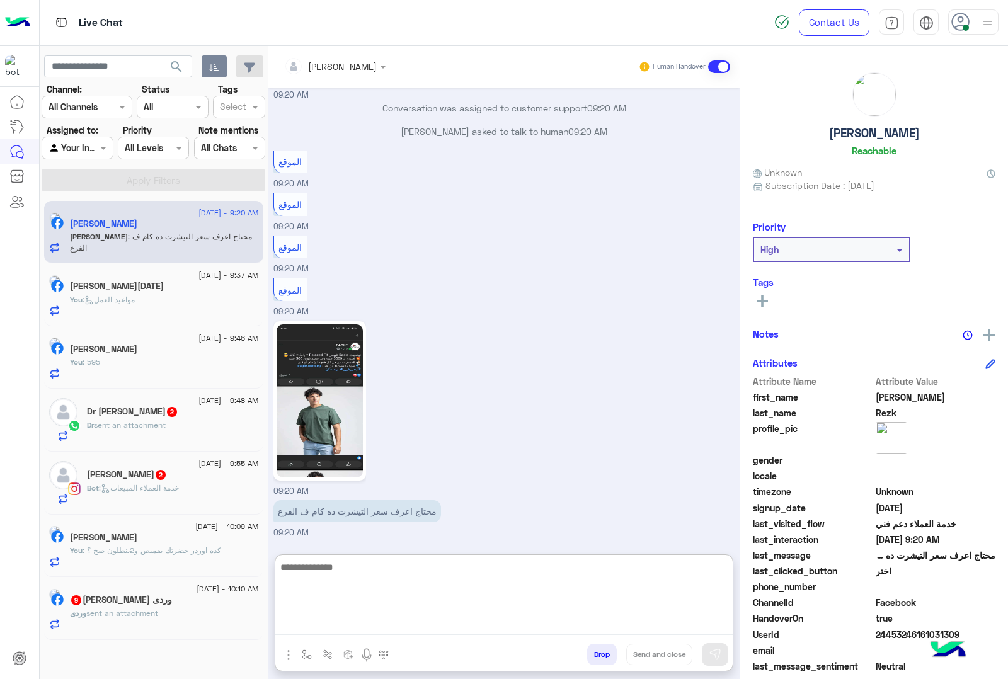
scroll to position [1079, 0]
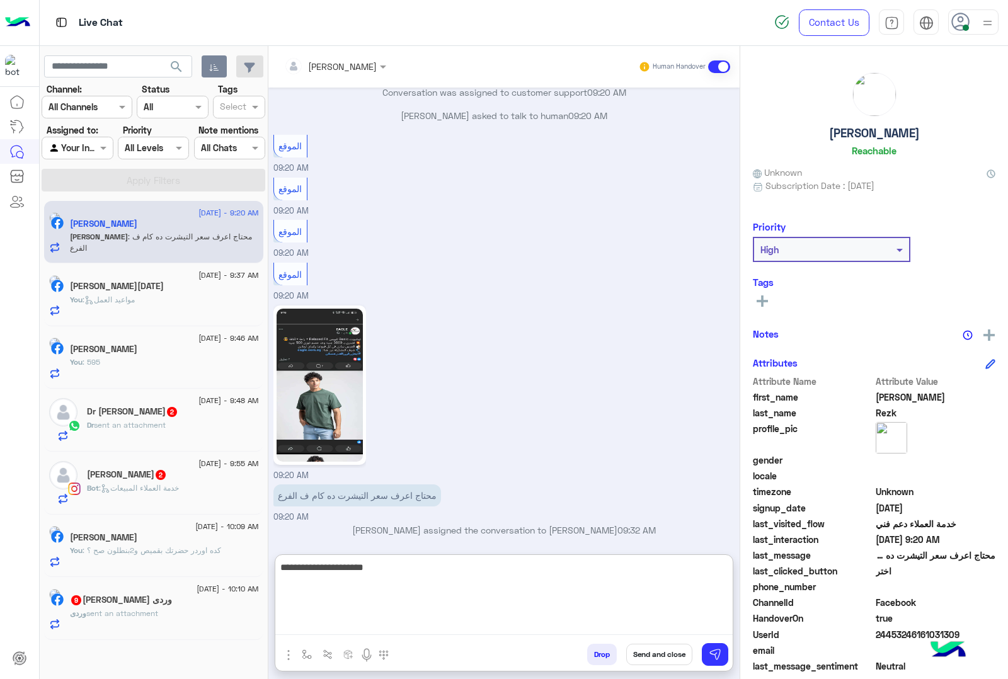
type textarea "**********"
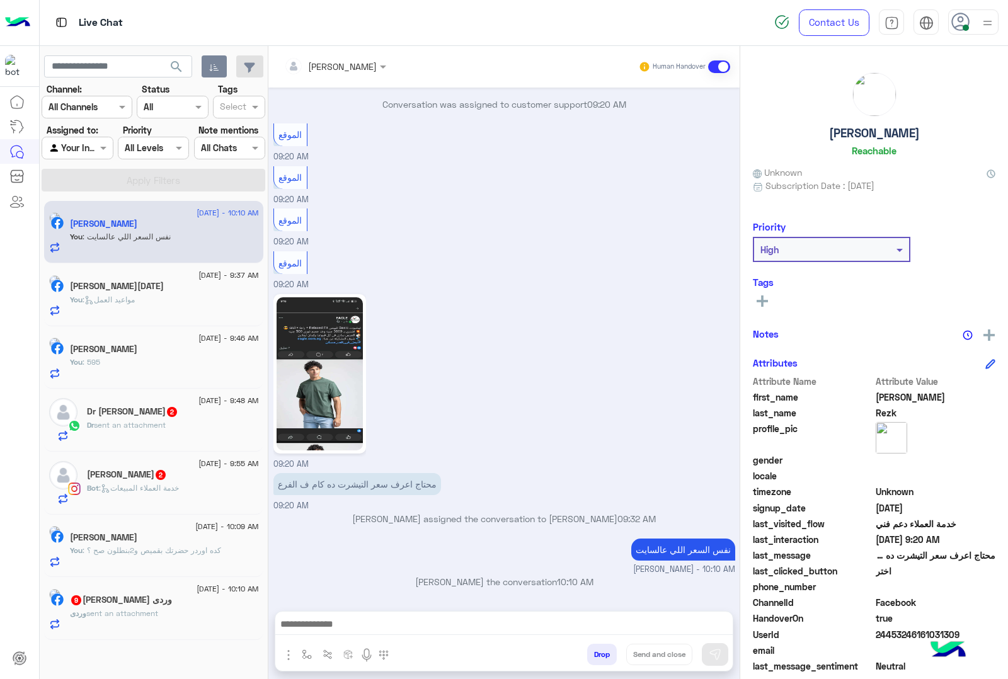
scroll to position [0, 0]
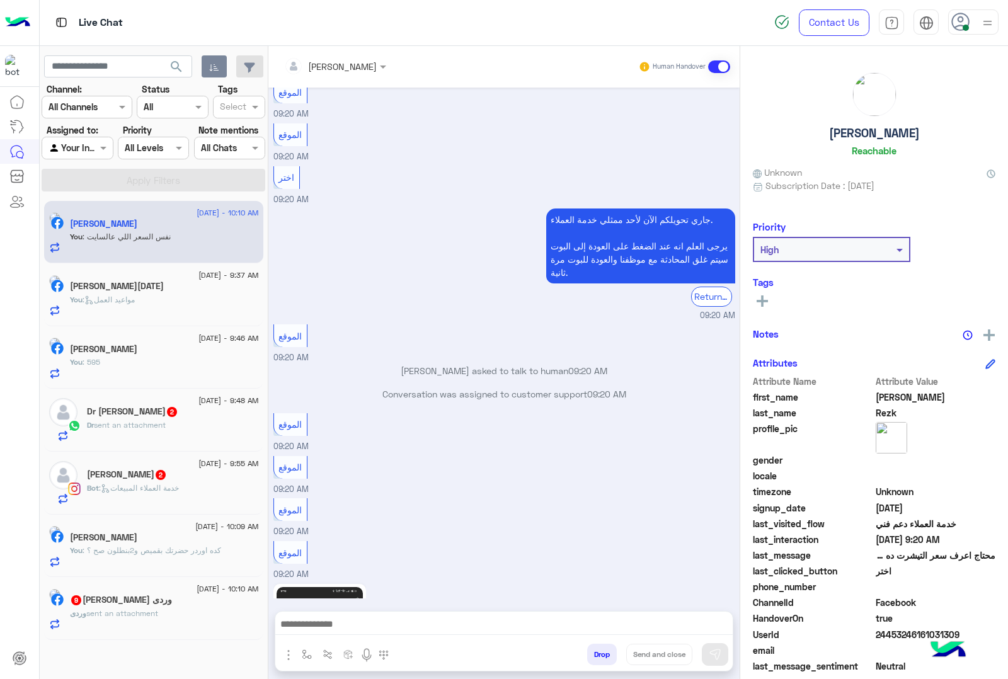
click at [164, 417] on div "Dr [PERSON_NAME] 2" at bounding box center [173, 412] width 172 height 13
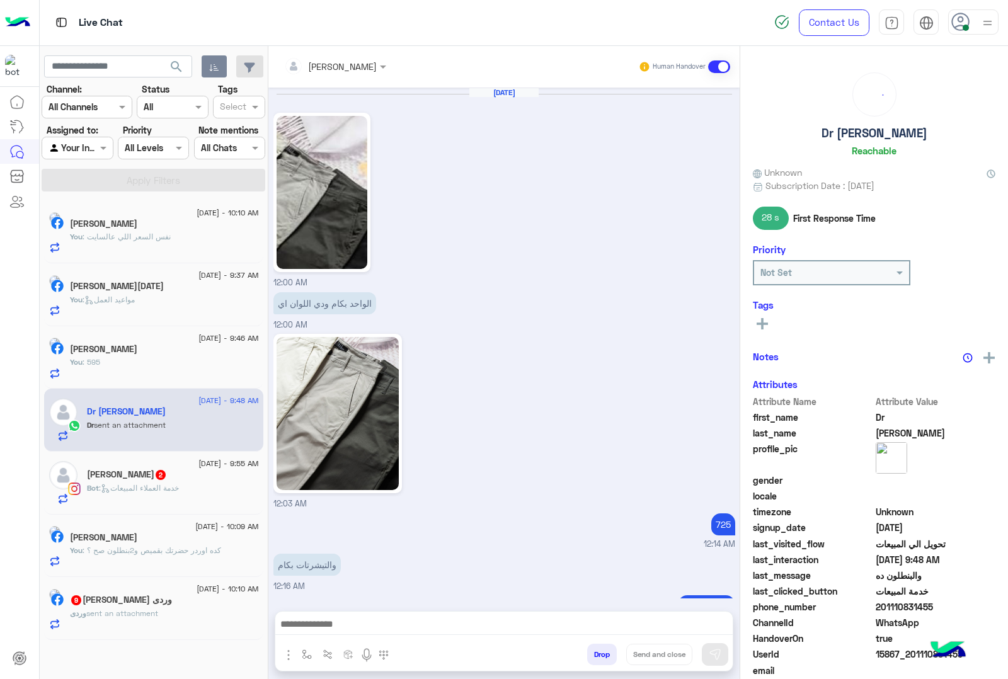
scroll to position [1746, 0]
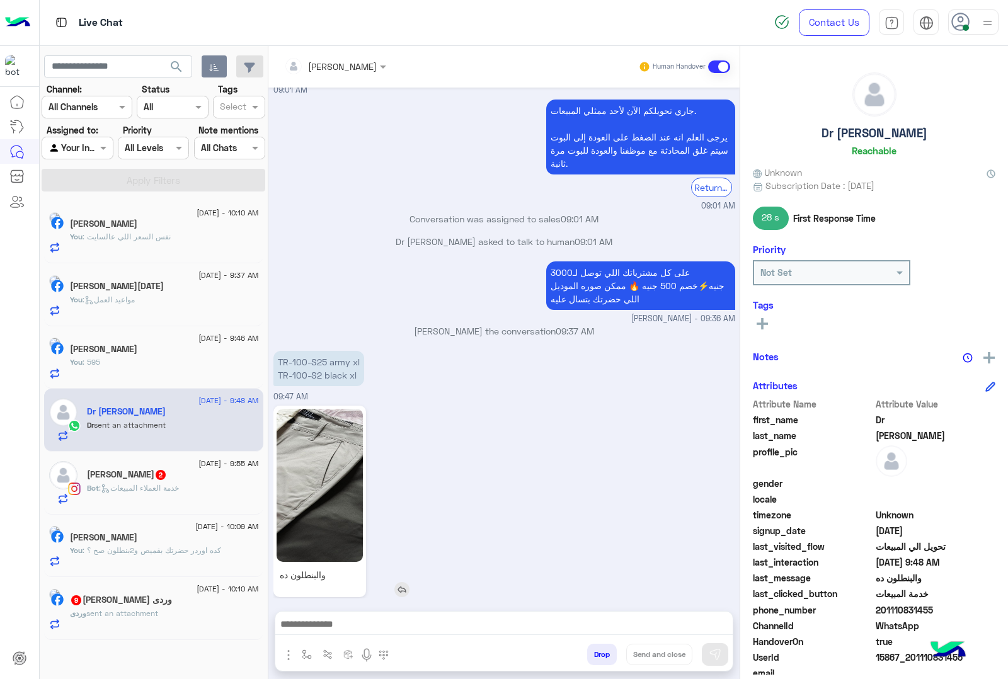
click at [340, 463] on img at bounding box center [320, 485] width 86 height 153
click at [297, 351] on p "TR-100-S25 army xl TR-100-S2 black xl" at bounding box center [318, 368] width 91 height 35
copy p "TR-100-S25 army xl"
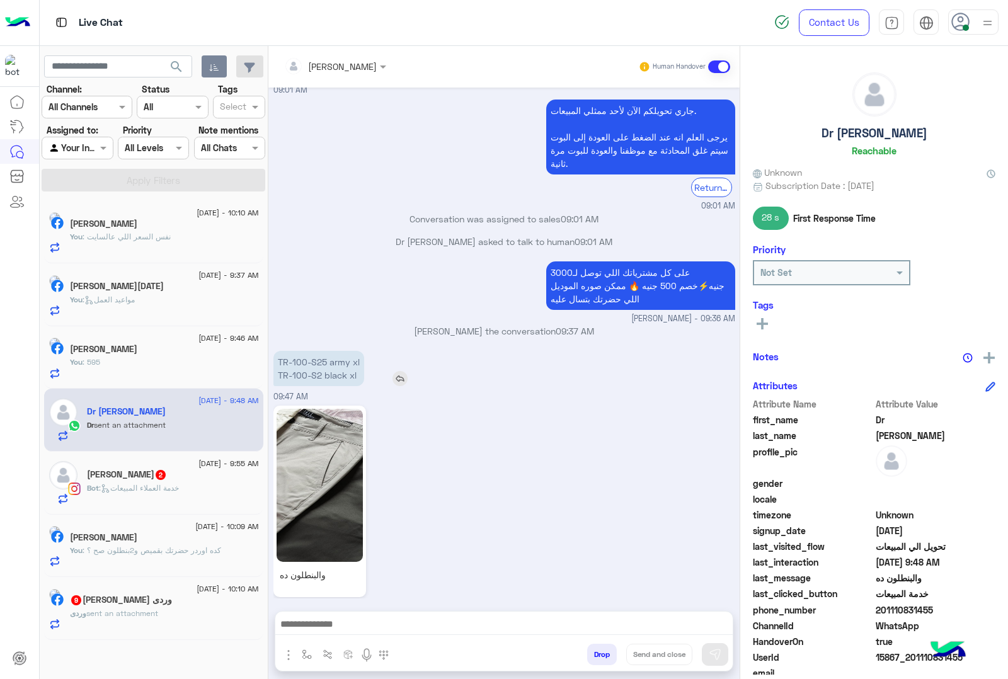
click at [312, 355] on p "TR-100-S25 army xl TR-100-S2 black xl" at bounding box center [318, 368] width 91 height 35
copy app-msgs-text "TR-100-S25 army xl"
click at [498, 474] on div "و[PERSON_NAME] ده 09:48 AM" at bounding box center [504, 509] width 462 height 212
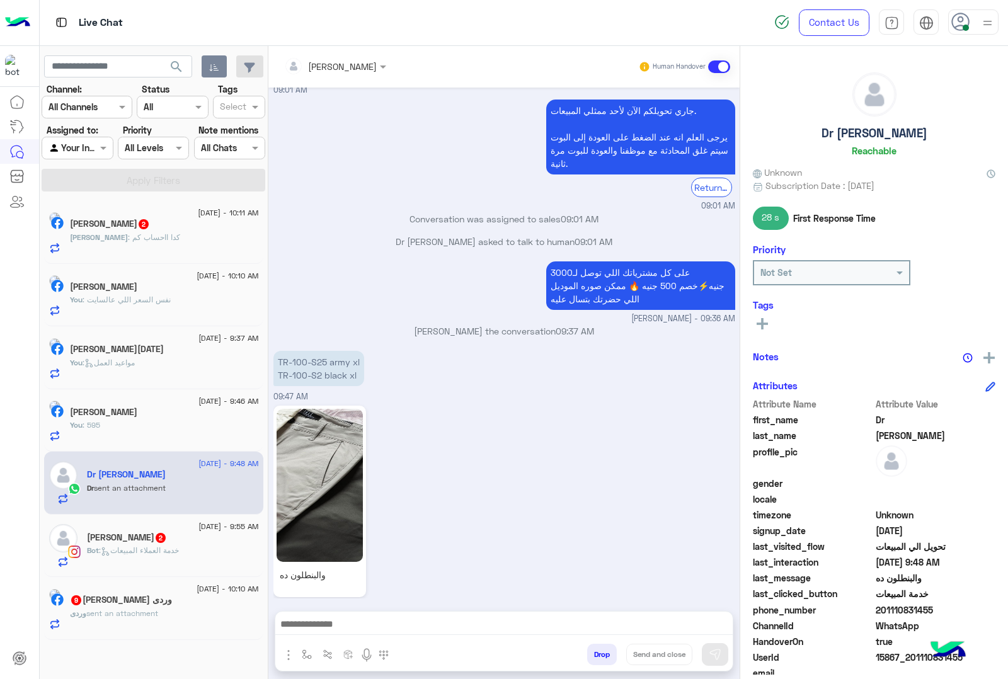
click at [128, 235] on span ": كدا ااحساب كم" at bounding box center [154, 236] width 52 height 9
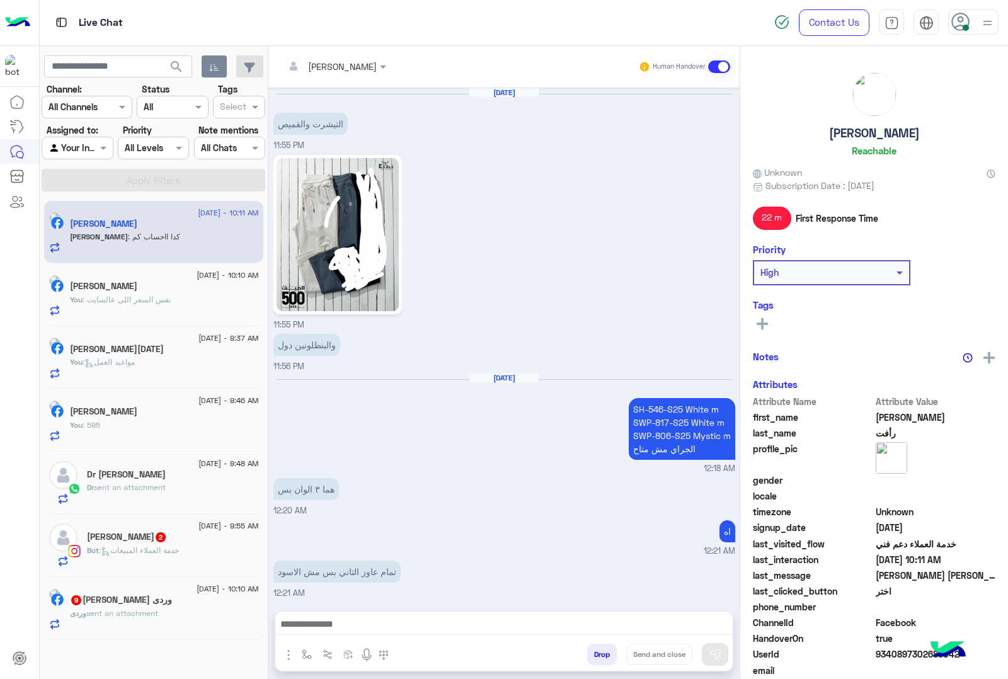
scroll to position [1649, 0]
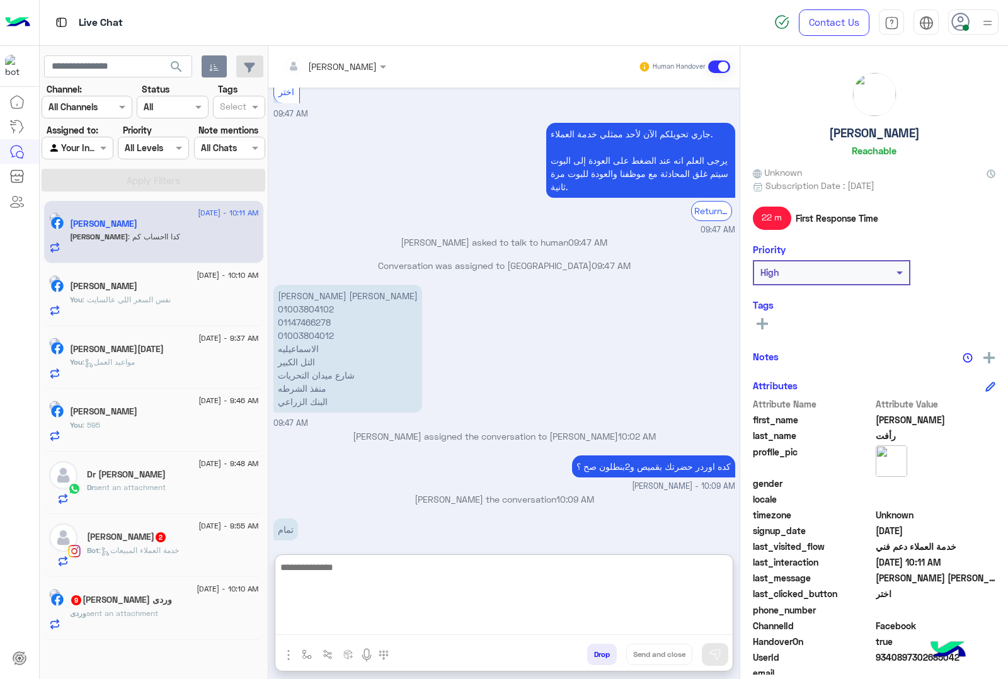
click at [332, 626] on textarea at bounding box center [503, 597] width 457 height 76
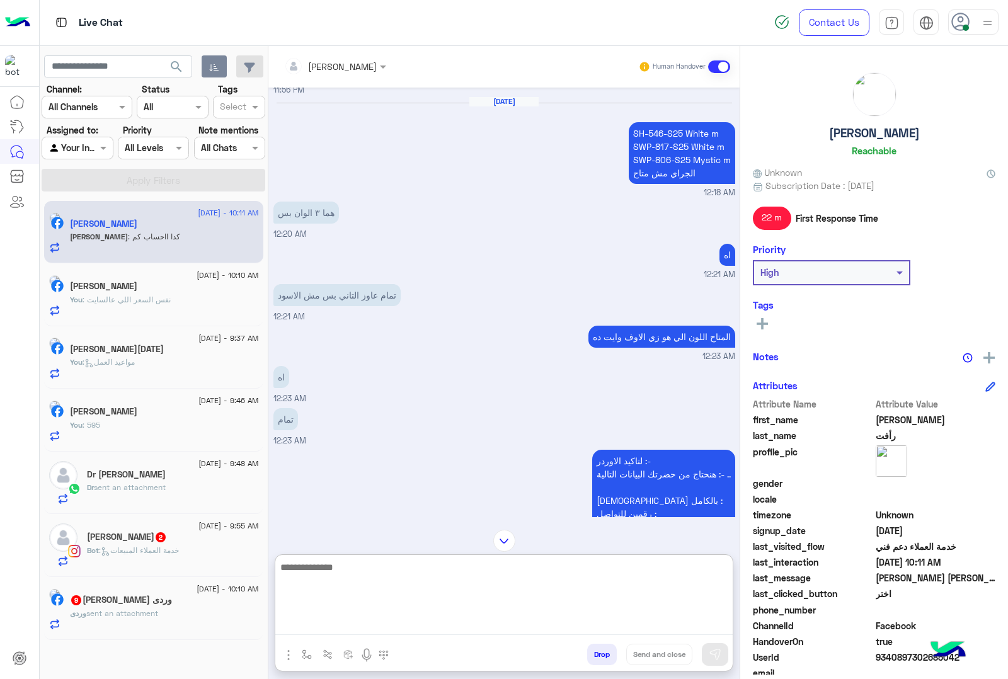
scroll to position [1810, 0]
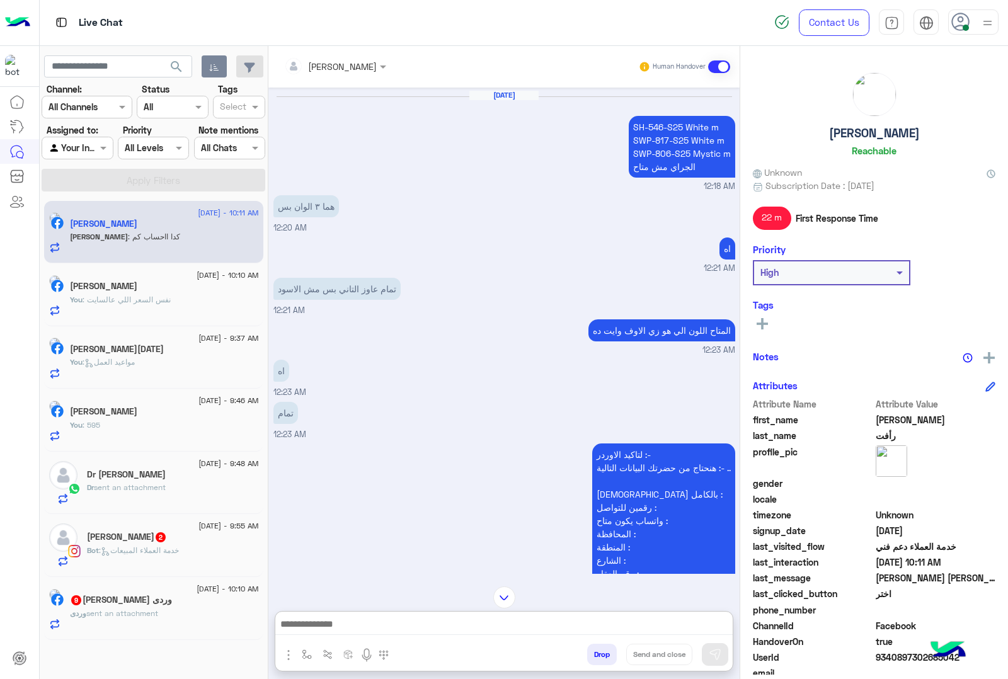
click at [666, 127] on p "SH-546-S25 White m SWP-817-S25 White m SWP-806-S25 Mystic m الجراي مش متاح" at bounding box center [682, 147] width 106 height 62
click at [670, 118] on p "SH-546-S25 White m SWP-817-S25 White m SWP-806-S25 Mystic m الجراي مش متاح" at bounding box center [682, 147] width 106 height 62
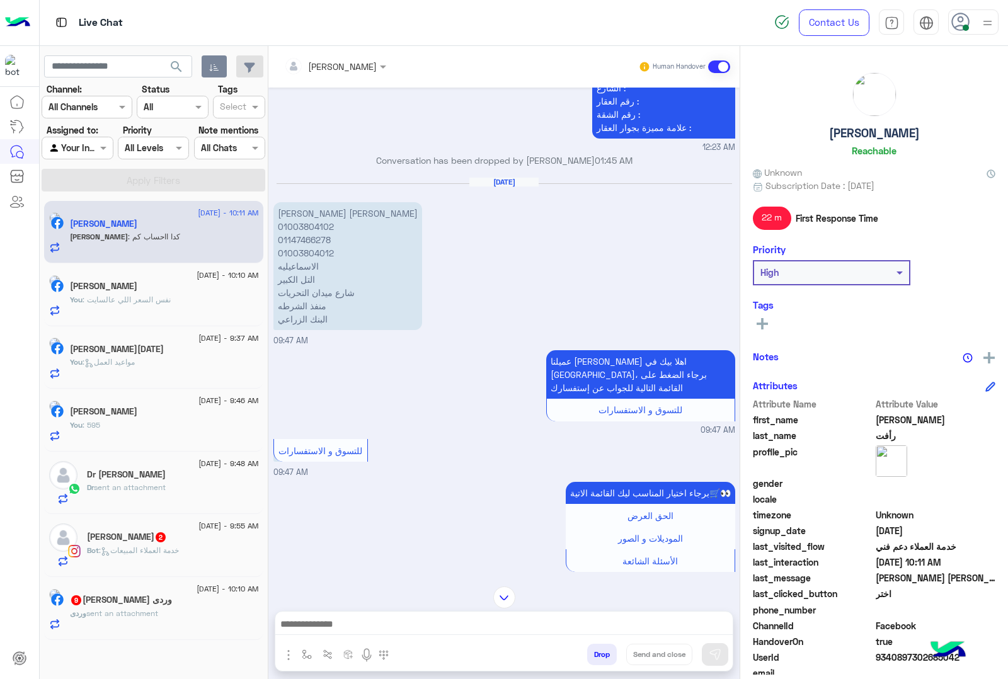
scroll to position [2203, 0]
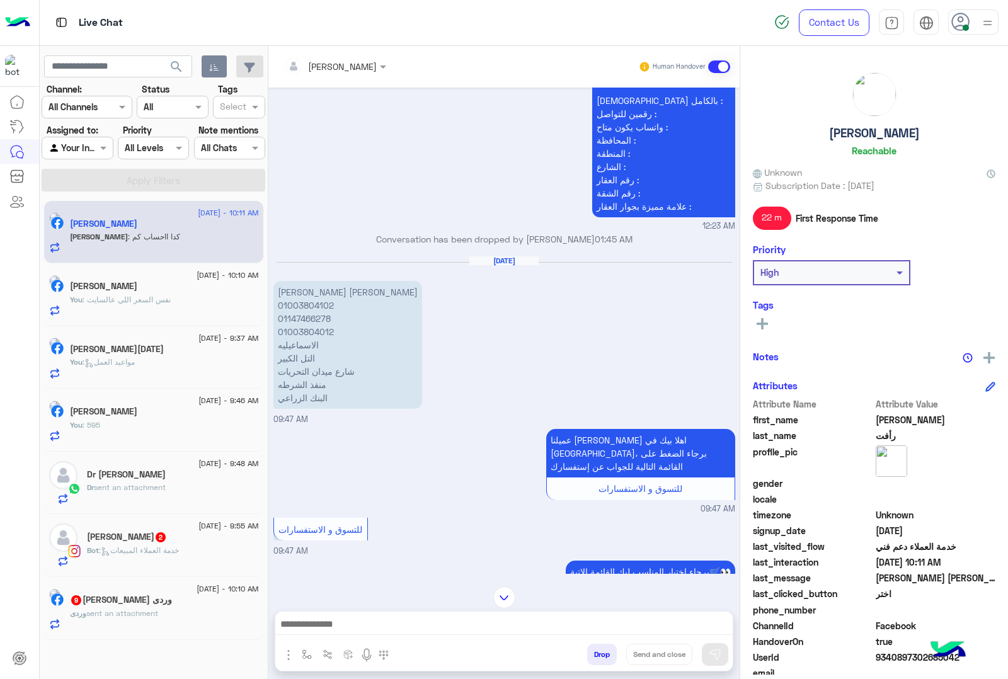
click at [295, 281] on p "[PERSON_NAME] [PERSON_NAME] 01003804102 01147466278 01003804012 الاسماعيليه الت…" at bounding box center [347, 345] width 149 height 128
click at [296, 290] on p "[PERSON_NAME] [PERSON_NAME] 01003804102 01147466278 01003804012 الاسماعيليه الت…" at bounding box center [347, 345] width 149 height 128
drag, startPoint x: 278, startPoint y: 338, endPoint x: 351, endPoint y: 392, distance: 91.0
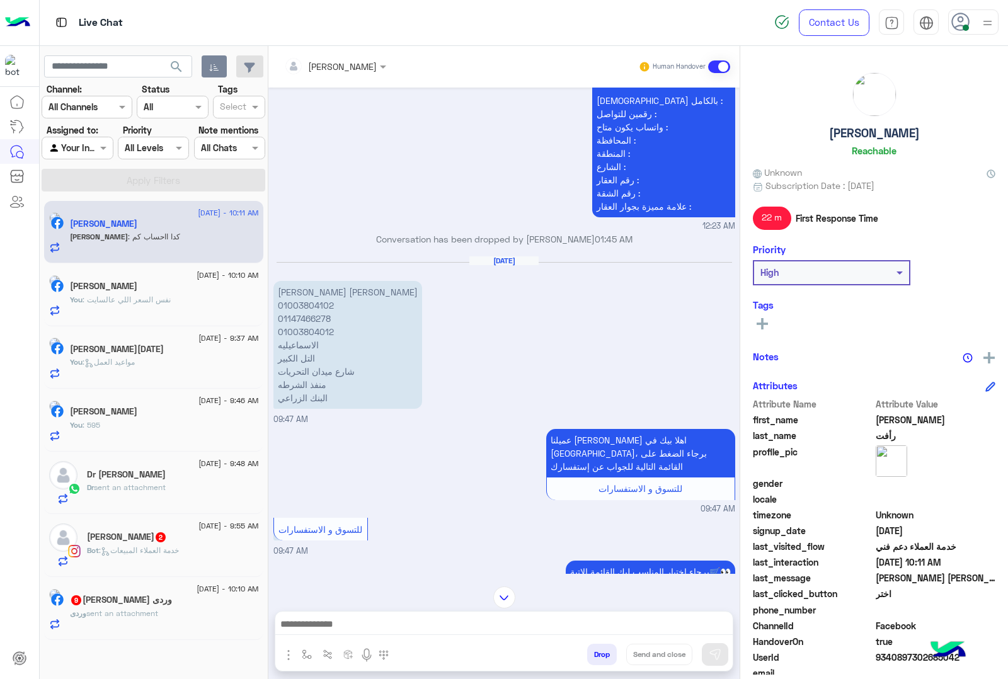
click at [351, 392] on p "[PERSON_NAME] [PERSON_NAME] 01003804102 01147466278 01003804012 الاسماعيليه الت…" at bounding box center [347, 345] width 149 height 128
click at [467, 328] on div "[DATE] [PERSON_NAME] [PERSON_NAME] 01003804102 01147466278 01003804012 الاسماعي…" at bounding box center [504, 341] width 462 height 170
click at [285, 302] on p "[PERSON_NAME] [PERSON_NAME] 01003804102 01147466278 01003804012 الاسماعيليه الت…" at bounding box center [347, 345] width 149 height 128
click at [294, 306] on p "[PERSON_NAME] [PERSON_NAME] 01003804102 01147466278 01003804012 الاسماعيليه الت…" at bounding box center [347, 345] width 149 height 128
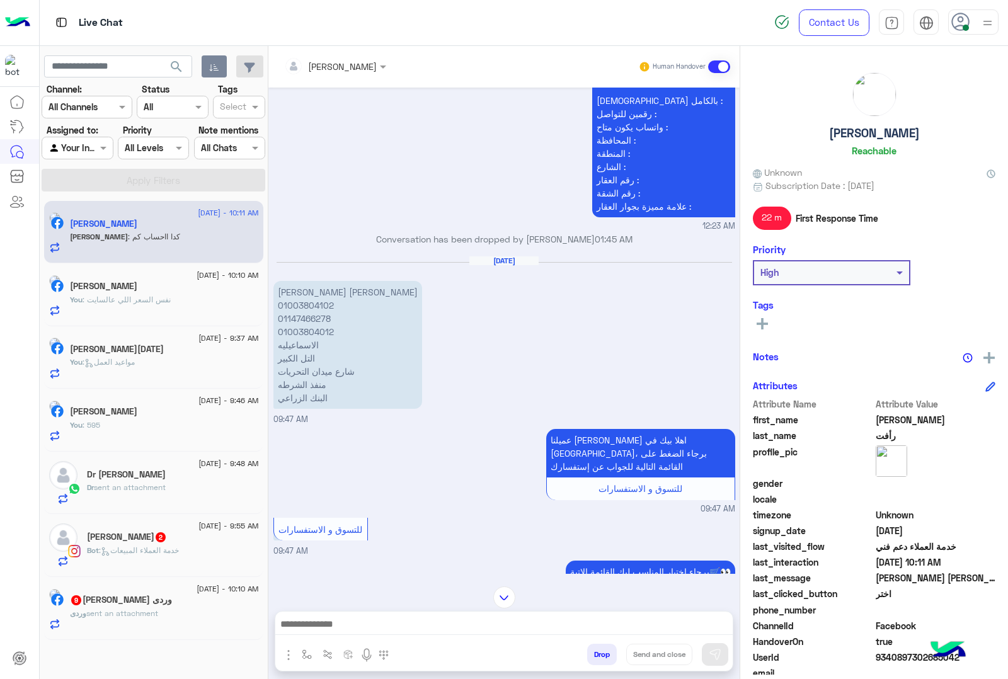
click at [295, 315] on p "[PERSON_NAME] [PERSON_NAME] 01003804102 01147466278 01003804012 الاسماعيليه الت…" at bounding box center [347, 345] width 149 height 128
click at [313, 324] on p "[PERSON_NAME] [PERSON_NAME] 01003804102 01147466278 01003804012 الاسماعيليه الت…" at bounding box center [347, 345] width 149 height 128
click at [307, 319] on p "[PERSON_NAME] [PERSON_NAME] 01003804102 01147466278 01003804012 الاسماعيليه الت…" at bounding box center [347, 345] width 149 height 128
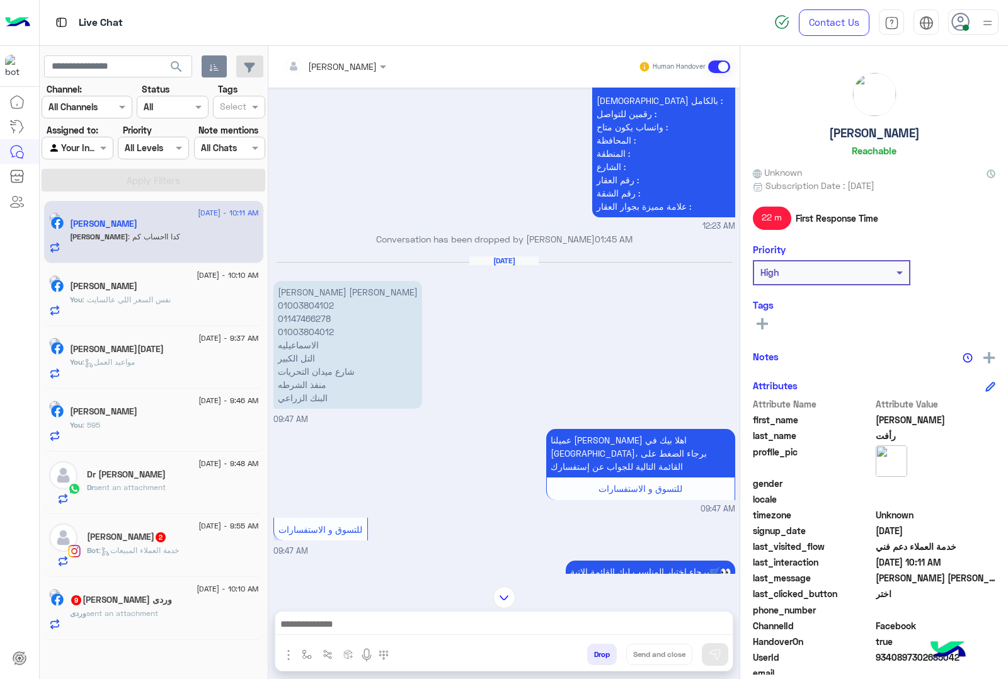
click at [307, 307] on p "[PERSON_NAME] [PERSON_NAME] 01003804102 01147466278 01003804012 الاسماعيليه الت…" at bounding box center [347, 345] width 149 height 128
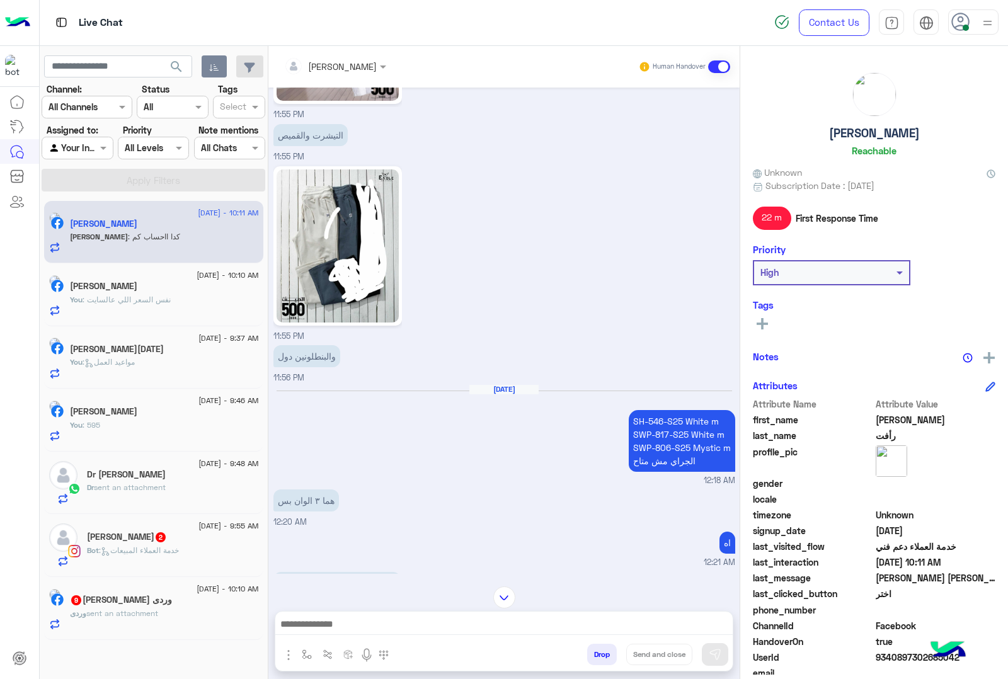
scroll to position [1495, 0]
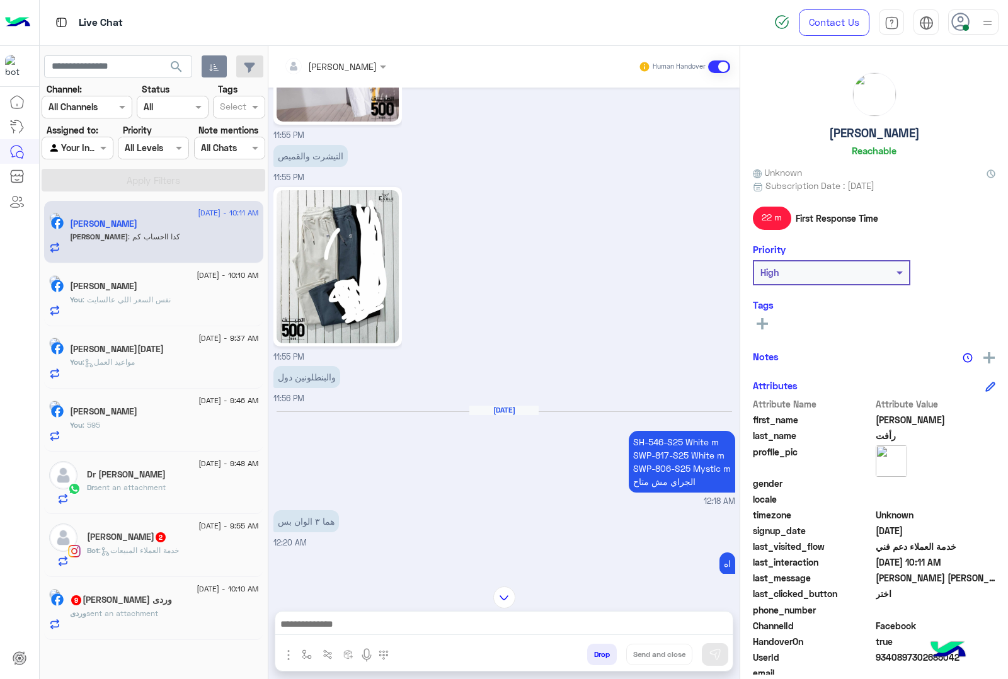
click at [661, 435] on p "SH-546-S25 White m SWP-817-S25 White m SWP-806-S25 Mystic m الجراي مش متاح" at bounding box center [682, 462] width 106 height 62
click at [707, 450] on p "SH-546-S25 White m SWP-817-S25 White m SWP-806-S25 Mystic m الجراي مش متاح" at bounding box center [682, 462] width 106 height 62
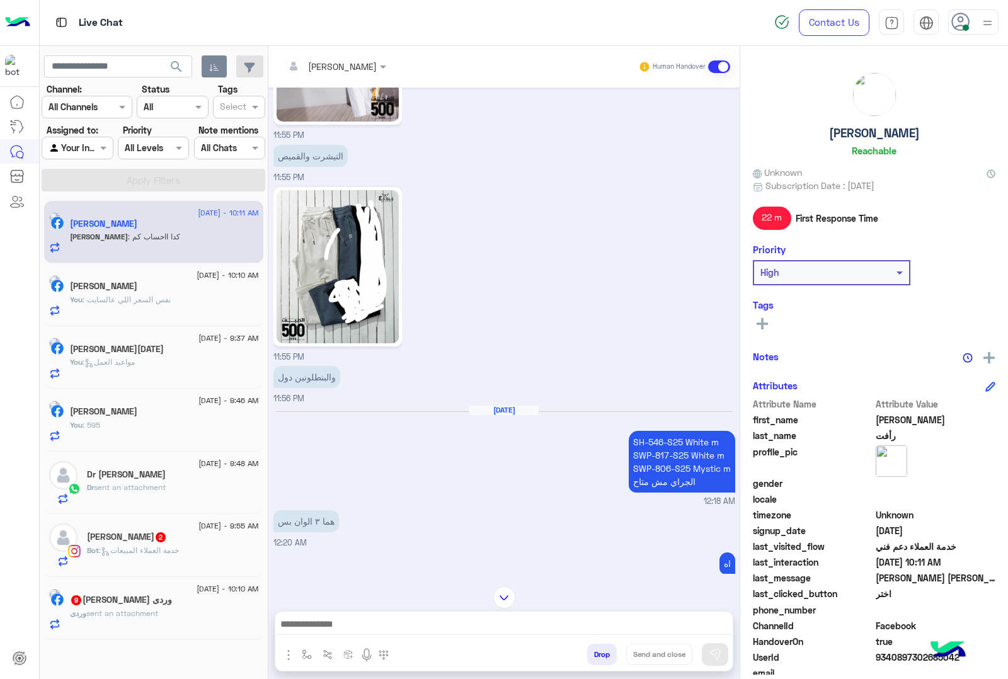
click at [707, 450] on p "SH-546-S25 White m SWP-817-S25 White m SWP-806-S25 Mystic m الجراي مش متاح" at bounding box center [682, 462] width 106 height 62
click at [672, 461] on p "SH-546-S25 White m SWP-817-S25 White m SWP-806-S25 Mystic m الجراي مش متاح" at bounding box center [682, 462] width 106 height 62
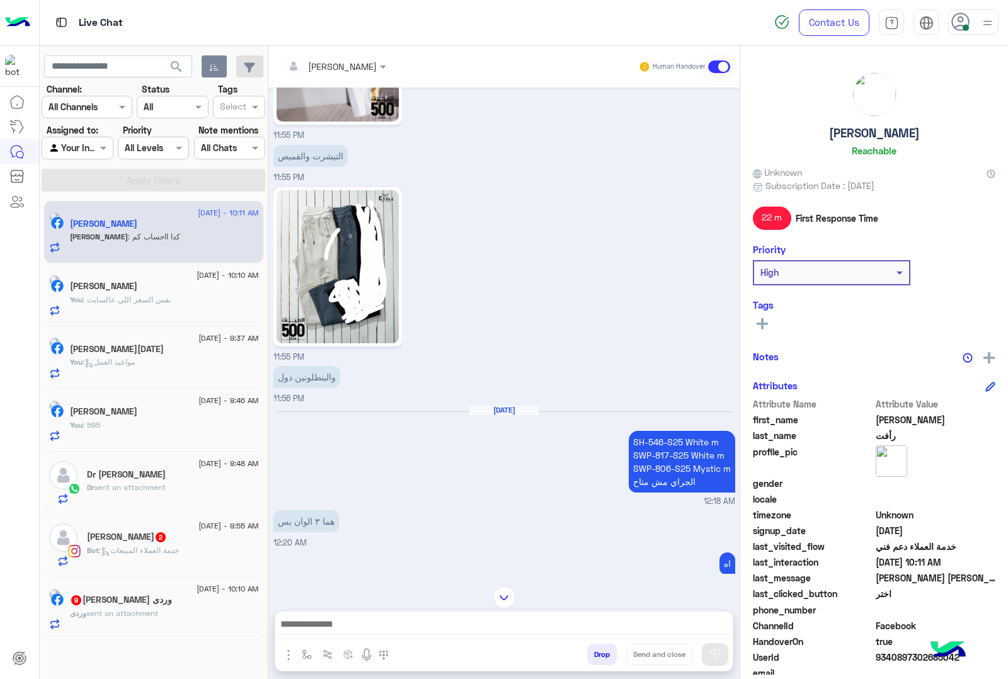
click at [672, 461] on p "SH-546-S25 White m SWP-817-S25 White m SWP-806-S25 Mystic m الجراي مش متاح" at bounding box center [682, 462] width 106 height 62
click at [896, 653] on span "9340897302685042" at bounding box center [936, 657] width 120 height 13
click at [898, 653] on span "9340897302685042" at bounding box center [936, 657] width 120 height 13
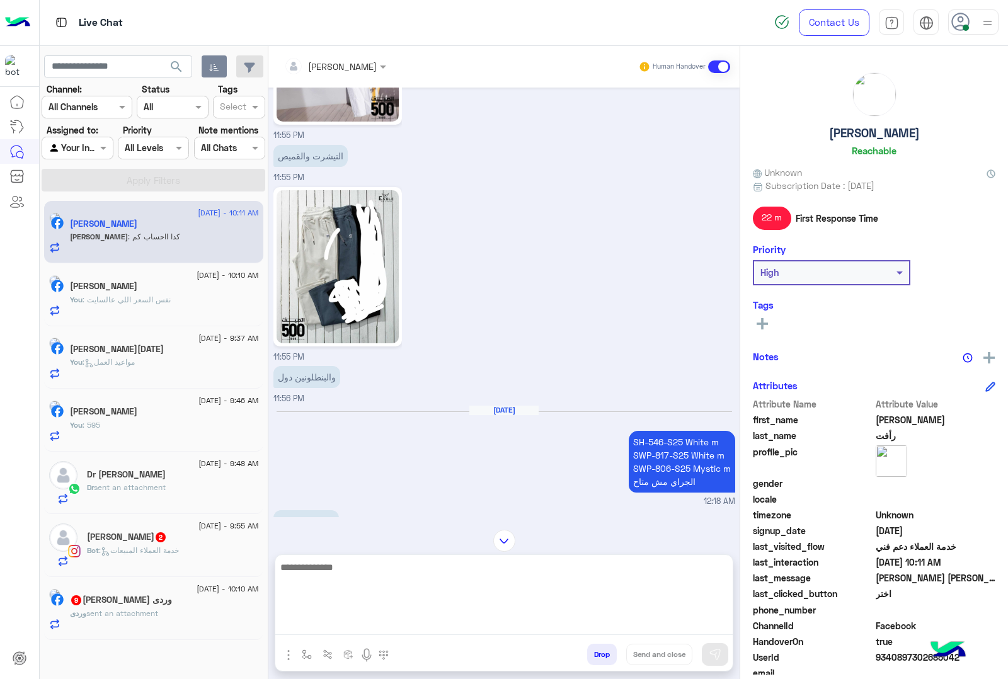
click at [326, 627] on textarea at bounding box center [503, 597] width 457 height 76
type textarea "*"
paste textarea "**********"
type textarea "**********"
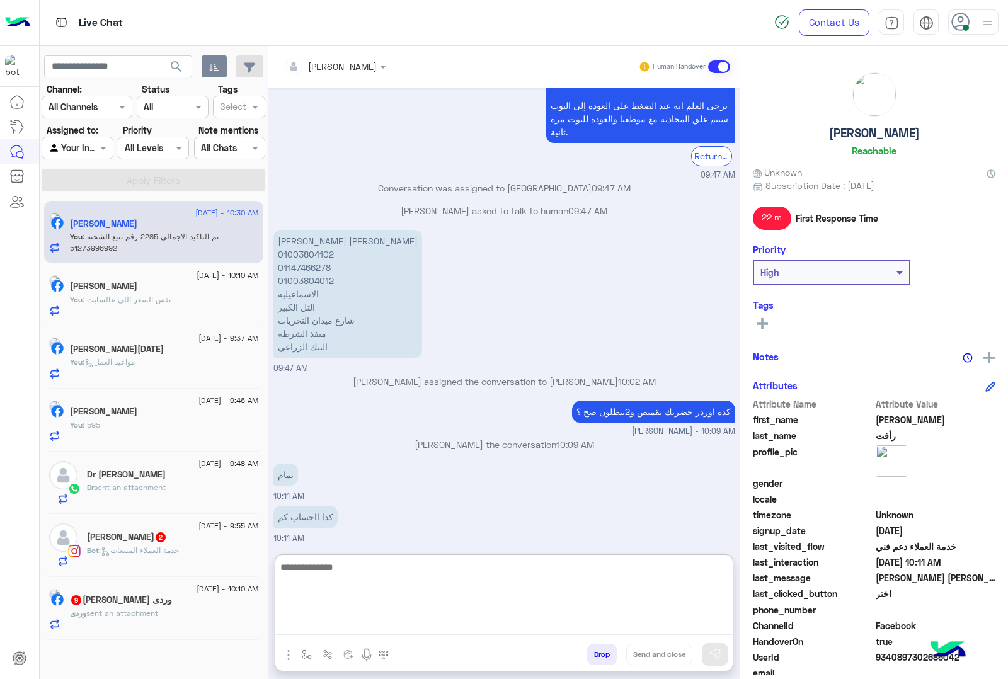
scroll to position [3283, 0]
